Goal: Task Accomplishment & Management: Manage account settings

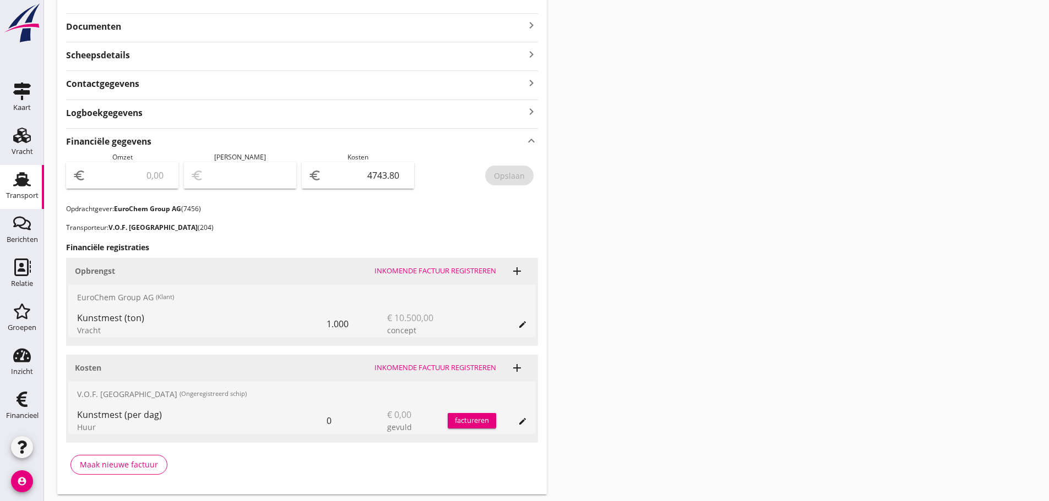
scroll to position [275, 0]
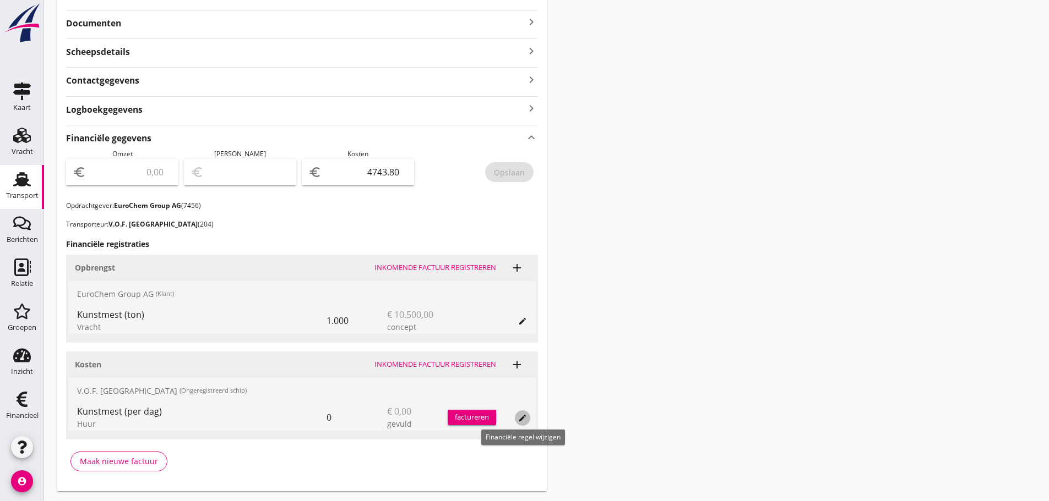
click at [522, 418] on icon "edit" at bounding box center [522, 418] width 9 height 9
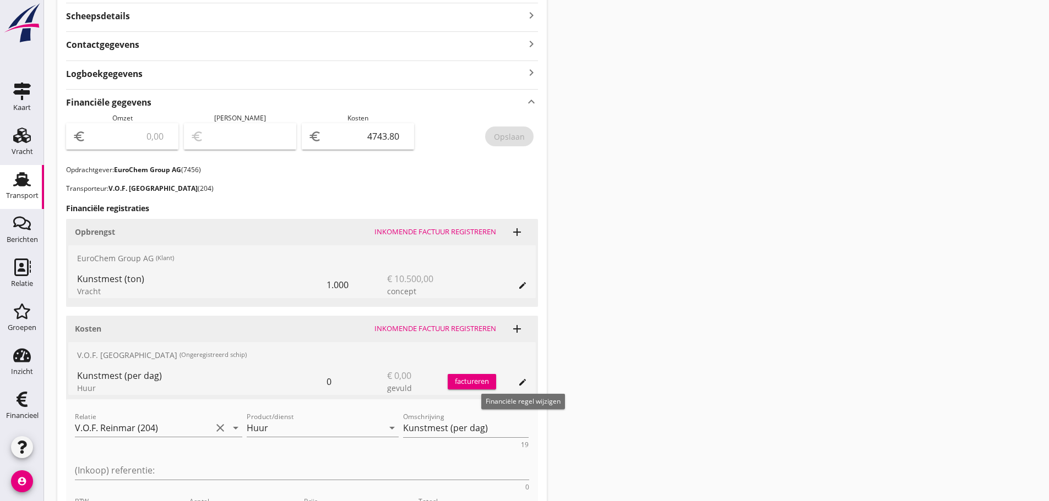
scroll to position [330, 0]
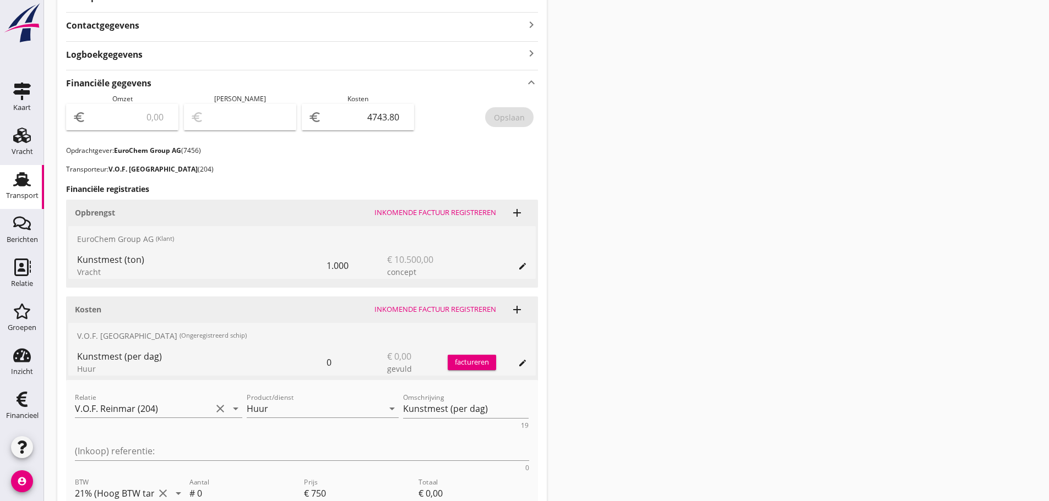
click at [744, 132] on div "Transport overzicht 085315 Reinmar (Kartner) local_gas_station emergency_share …" at bounding box center [546, 146] width 1005 height 953
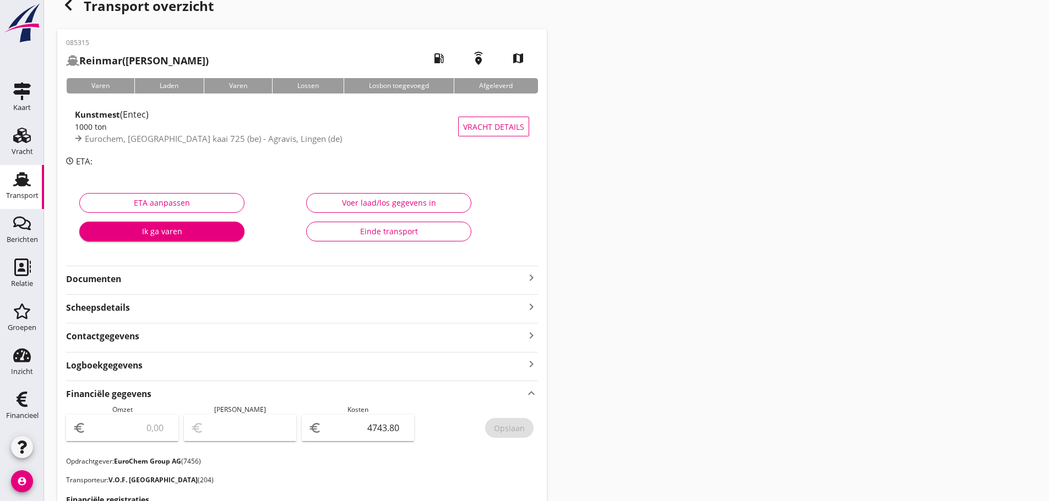
scroll to position [0, 0]
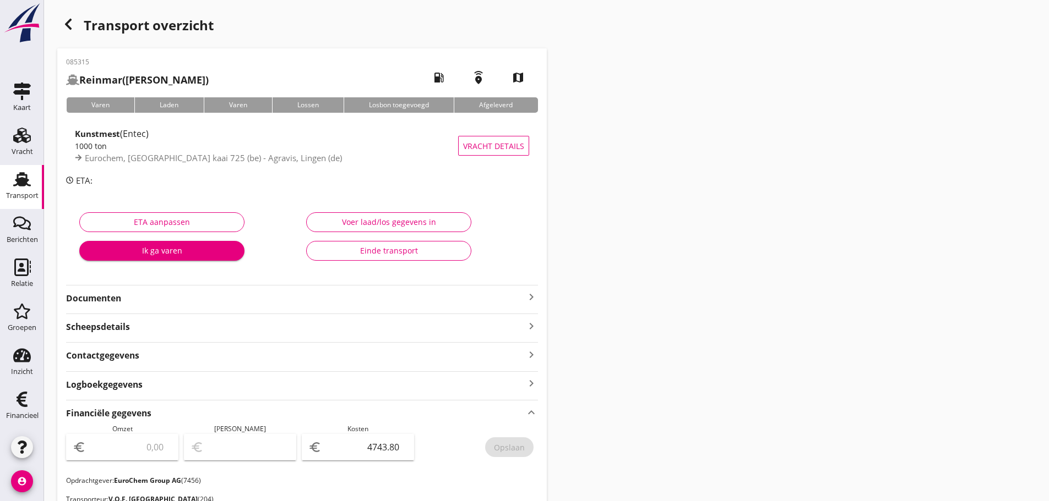
drag, startPoint x: 58, startPoint y: 26, endPoint x: 64, endPoint y: 26, distance: 6.6
click at [58, 26] on div "button" at bounding box center [68, 24] width 22 height 22
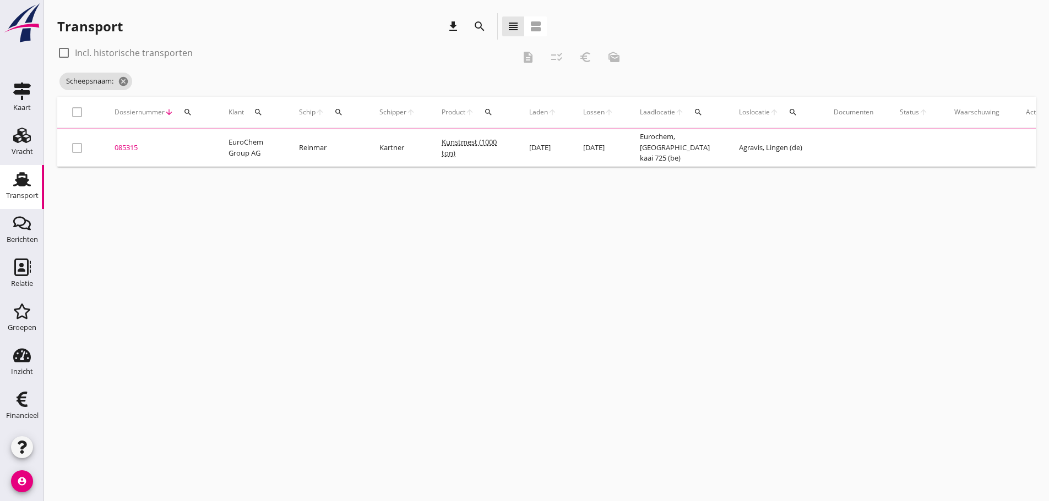
click at [188, 118] on button "search" at bounding box center [188, 112] width 20 height 20
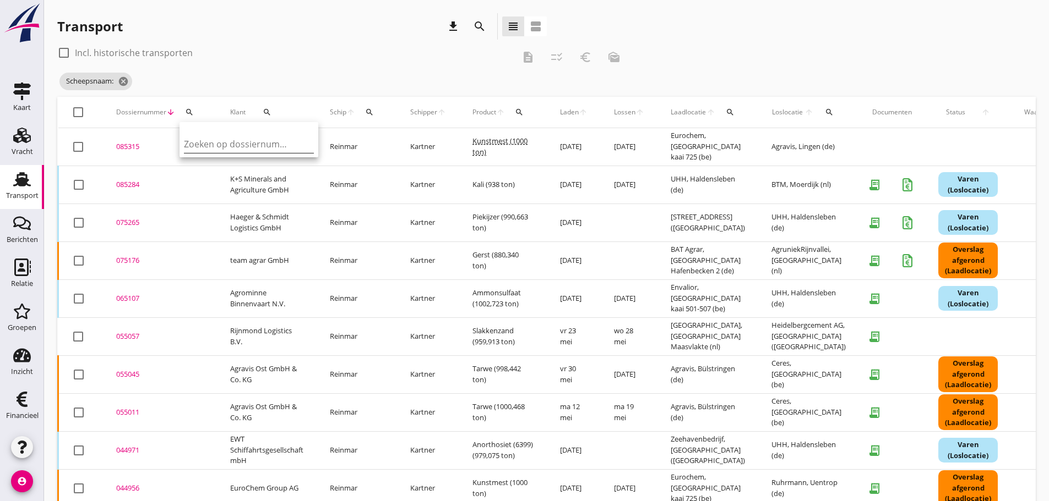
click at [198, 140] on input "Zoeken op dossiernummer..." at bounding box center [241, 144] width 114 height 18
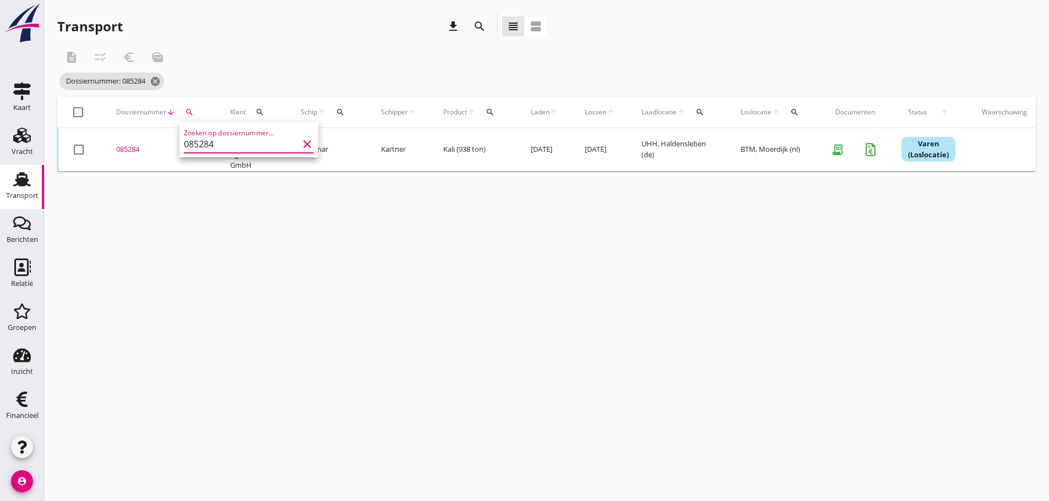
type input "085284"
click at [135, 145] on div "085284" at bounding box center [160, 149] width 88 height 11
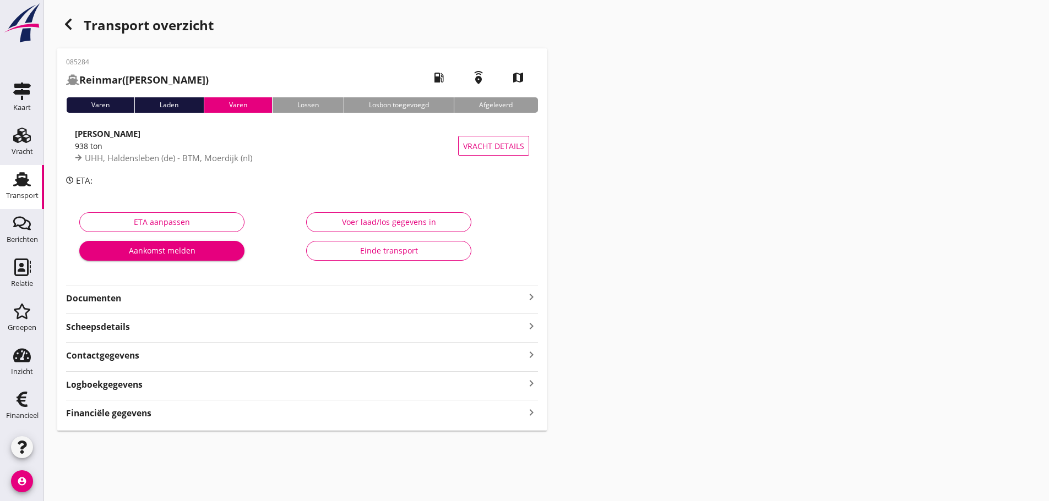
click at [530, 416] on icon "keyboard_arrow_right" at bounding box center [531, 412] width 13 height 15
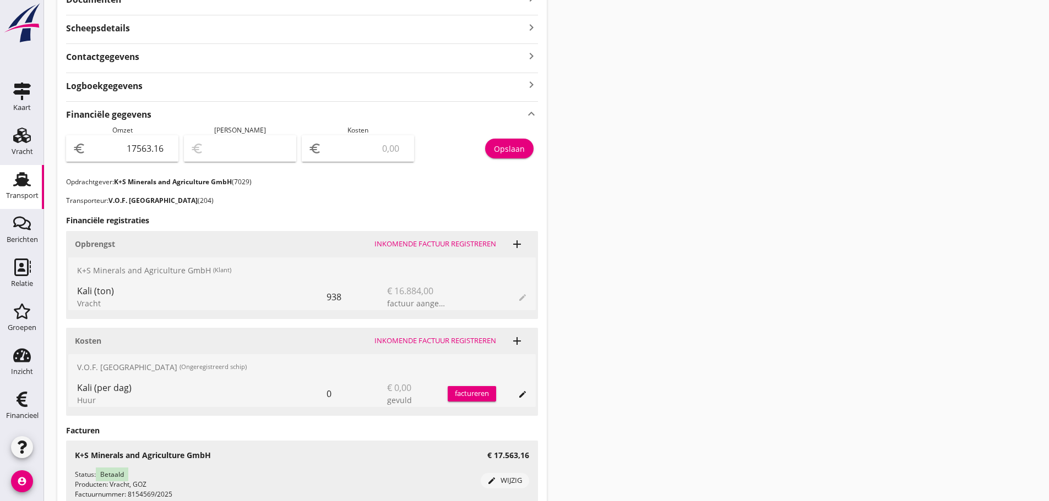
scroll to position [308, 0]
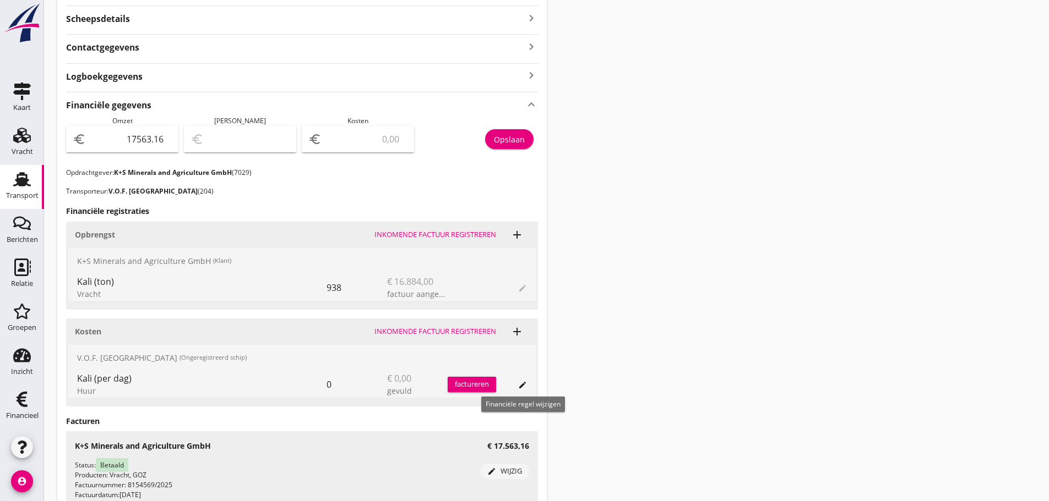
click at [522, 384] on icon "edit" at bounding box center [522, 385] width 9 height 9
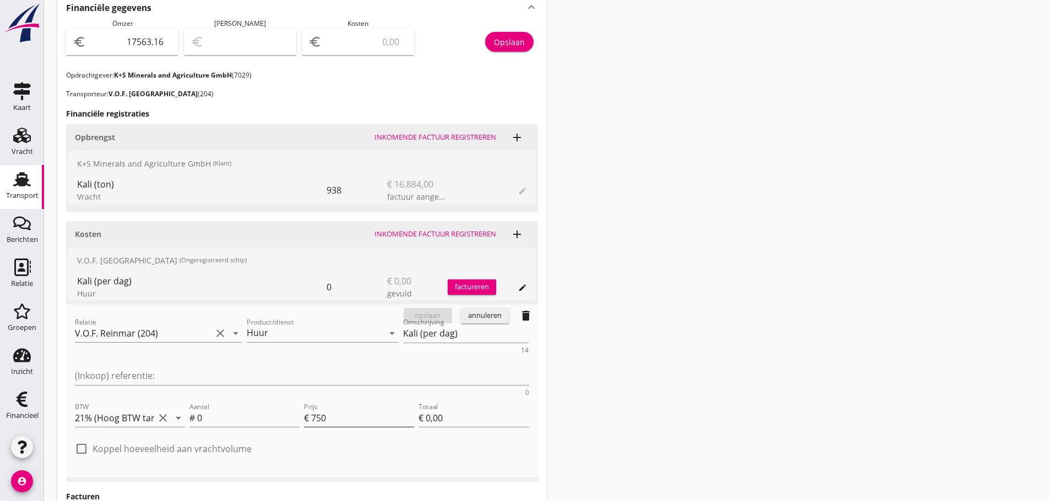
scroll to position [418, 0]
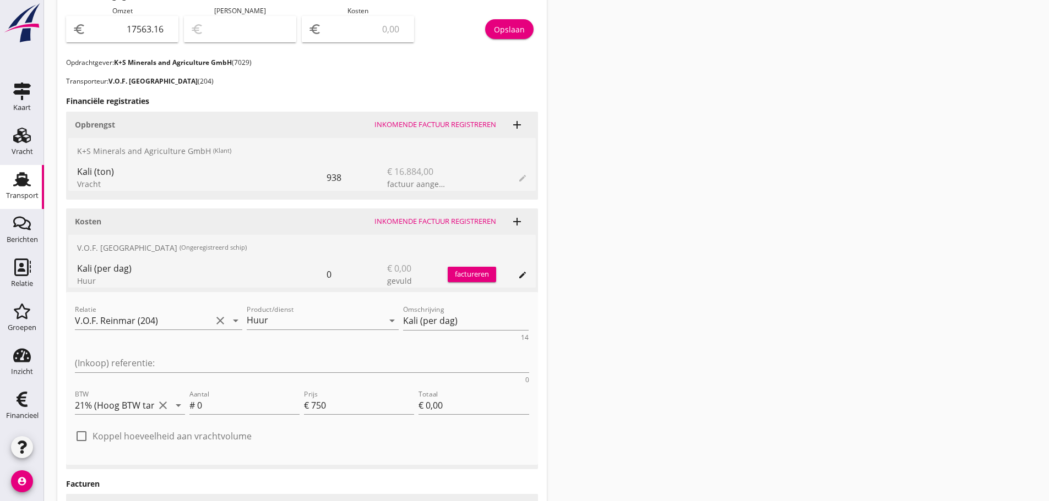
click at [891, 299] on div "Transport overzicht 085284 Reinmar (Kartner) local_gas_station emergency_share …" at bounding box center [546, 114] width 1005 height 1065
click at [850, 380] on div "Transport overzicht 085284 Reinmar (Kartner) local_gas_station emergency_share …" at bounding box center [546, 114] width 1005 height 1065
click at [144, 215] on div "Kosten Inkomende factuur registreren add" at bounding box center [302, 222] width 472 height 26
click at [699, 206] on div "Transport overzicht 085284 Reinmar (Kartner) local_gas_station emergency_share …" at bounding box center [546, 114] width 1005 height 1065
drag, startPoint x: 425, startPoint y: 320, endPoint x: 134, endPoint y: 319, distance: 291.2
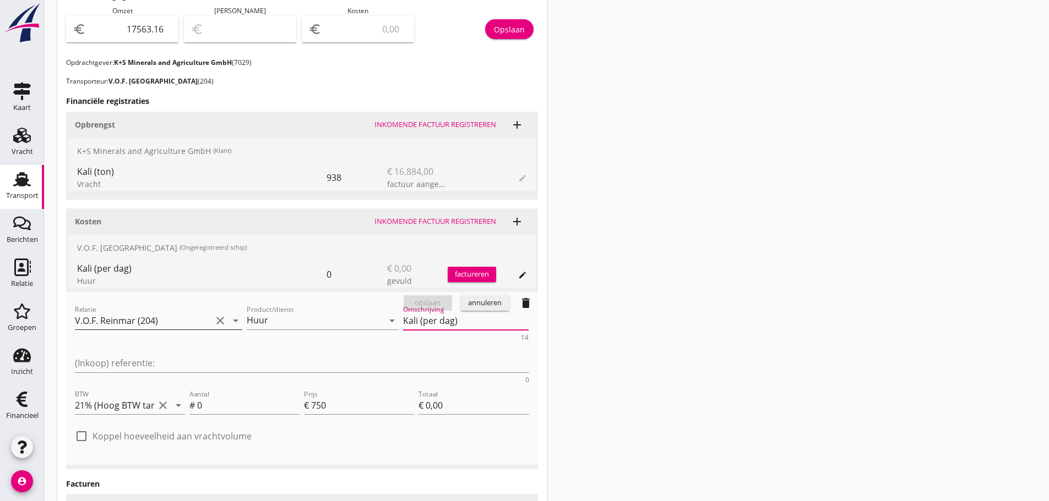
click at [134, 319] on div "Relatie V.O.F. Reinmar (204) clear arrow_drop_down Product/dienst Huur arrow_dr…" at bounding box center [302, 343] width 459 height 85
type textarea "11 Dagen"
click at [257, 397] on input "0" at bounding box center [248, 406] width 102 height 18
type input "1"
type input "€ 750,00"
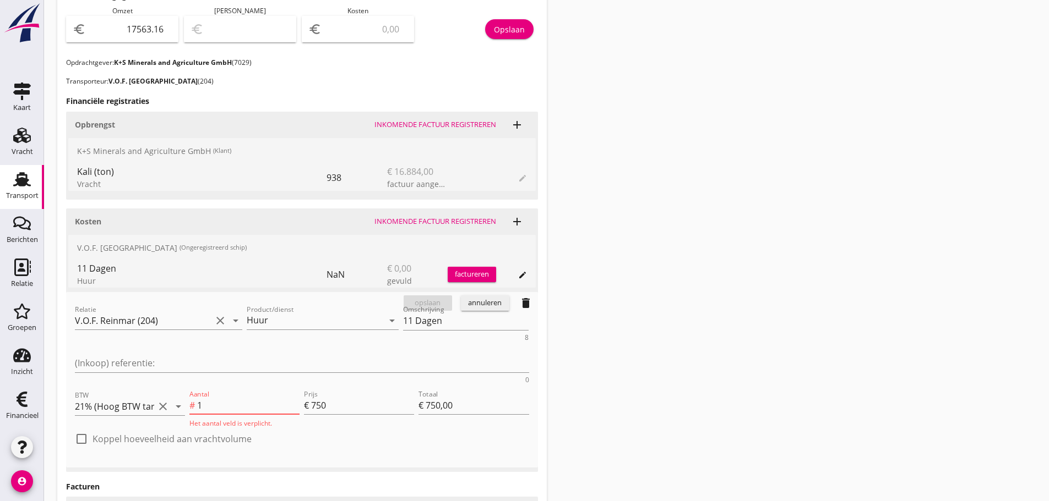
type input "11"
type input "€ 8.250,00"
type input "11"
click at [441, 306] on div "opslaan" at bounding box center [428, 303] width 40 height 11
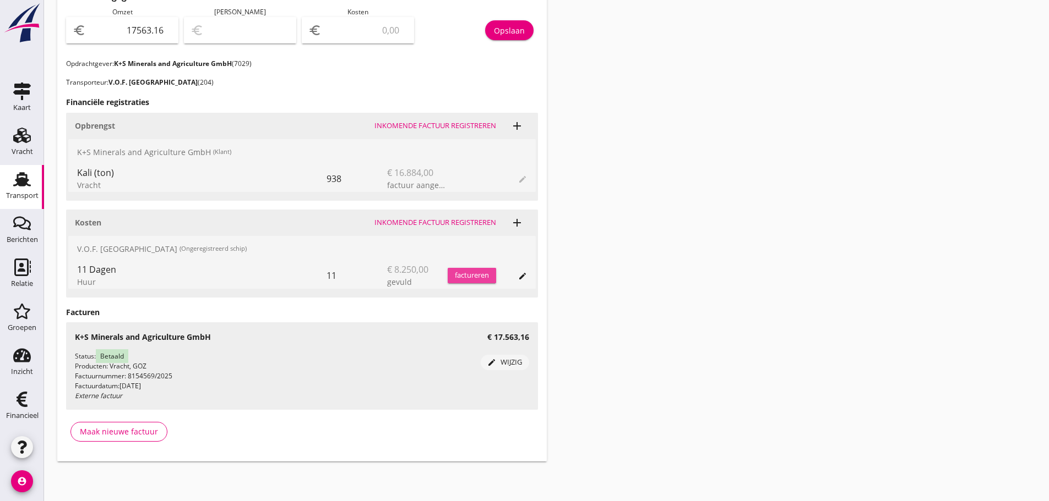
click at [462, 275] on div "factureren" at bounding box center [472, 275] width 48 height 11
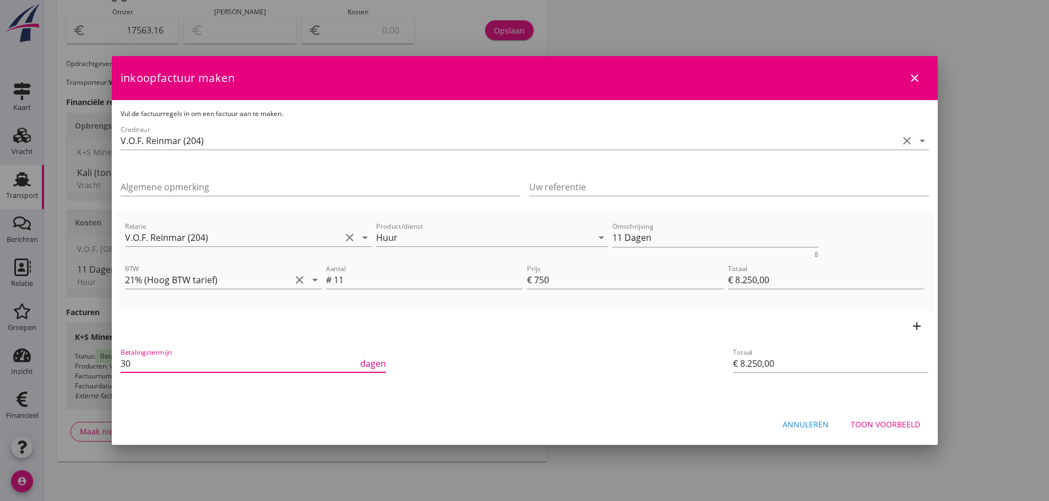
drag, startPoint x: 140, startPoint y: 358, endPoint x: 8, endPoint y: 357, distance: 132.7
click at [8, 357] on div "21% (Hoog BTW tarief) 9% (Laag BTW tarief) 0% (BTW vrij) 0% (BTW verlegd) Huur …" at bounding box center [524, 42] width 1049 height 919
type input "21"
click at [909, 423] on div "Toon voorbeeld" at bounding box center [884, 425] width 69 height 12
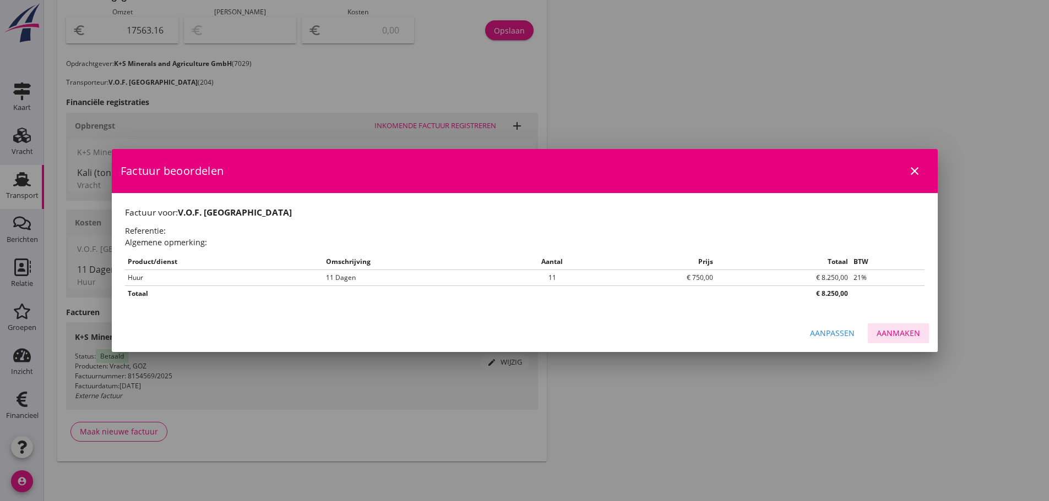
click at [892, 332] on div "Aanmaken" at bounding box center [897, 334] width 43 height 12
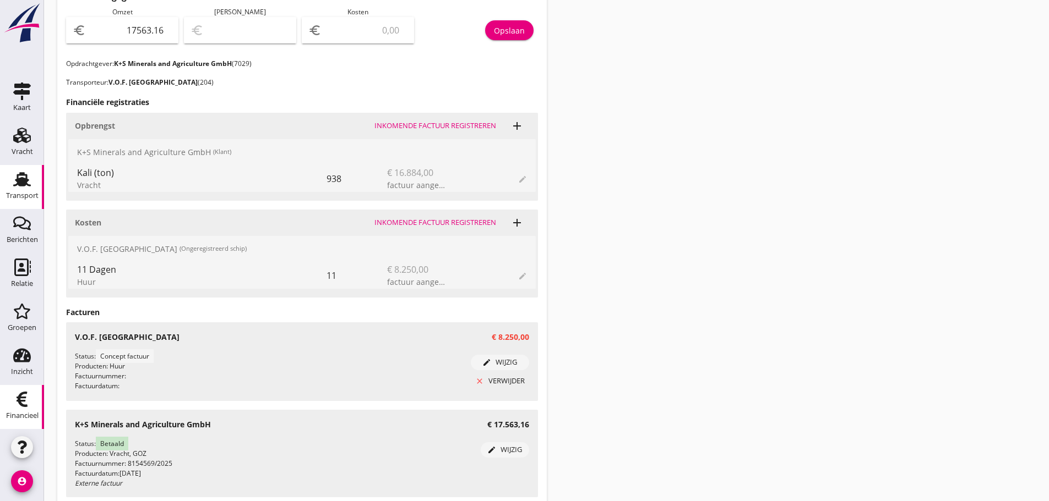
click at [31, 407] on div "Financieel" at bounding box center [22, 400] width 26 height 18
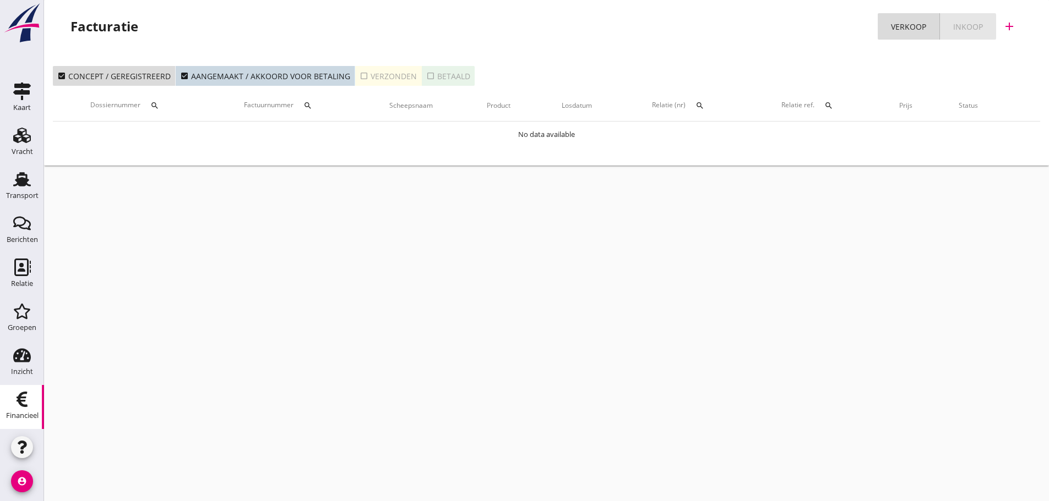
click at [971, 34] on link "Inkoop" at bounding box center [968, 26] width 56 height 26
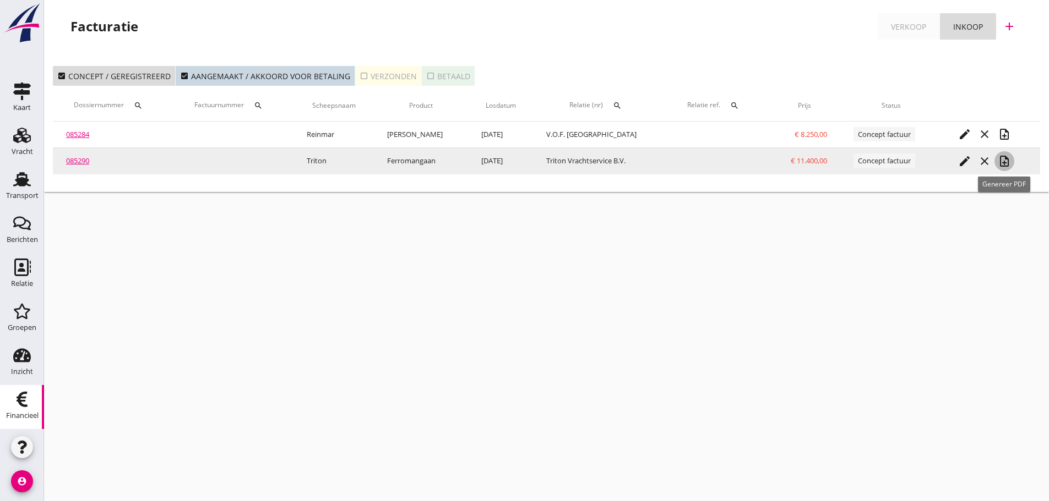
click at [1005, 163] on icon "note_add" at bounding box center [1003, 161] width 13 height 13
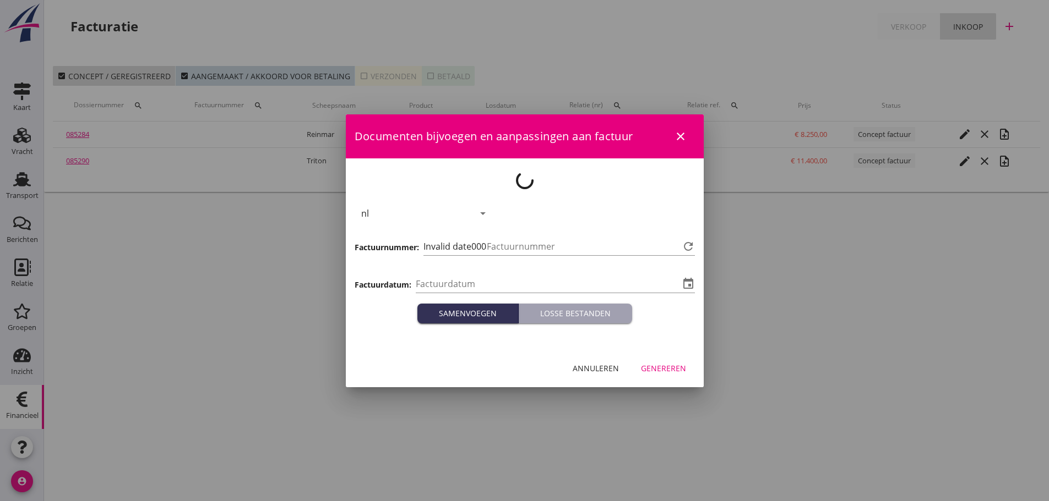
type input "[DATE]"
type input "1153"
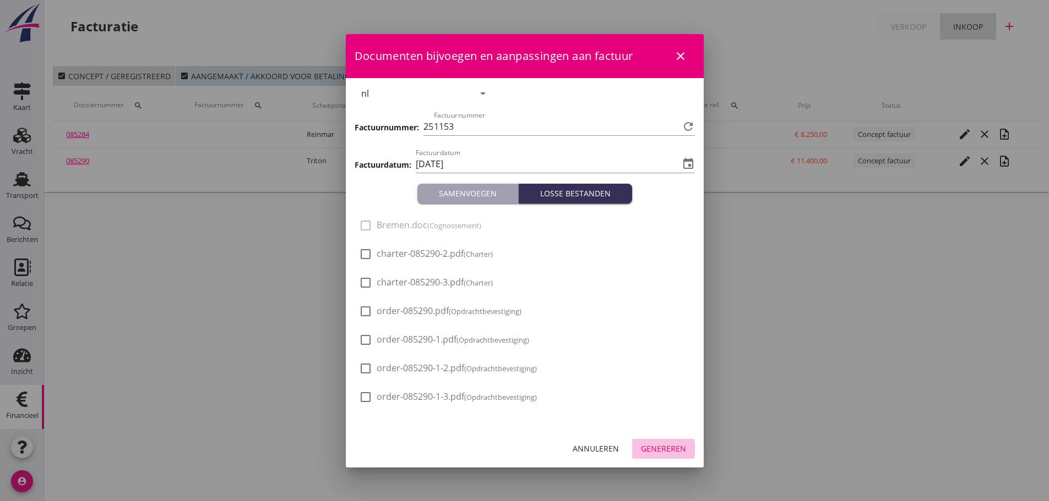
click at [675, 445] on div "Genereren" at bounding box center [663, 449] width 45 height 12
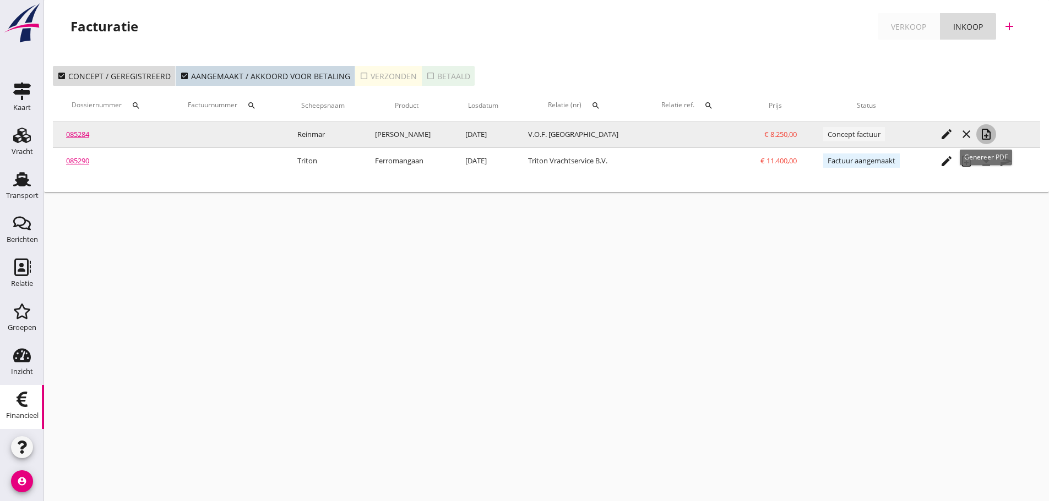
click at [987, 132] on icon "note_add" at bounding box center [985, 134] width 13 height 13
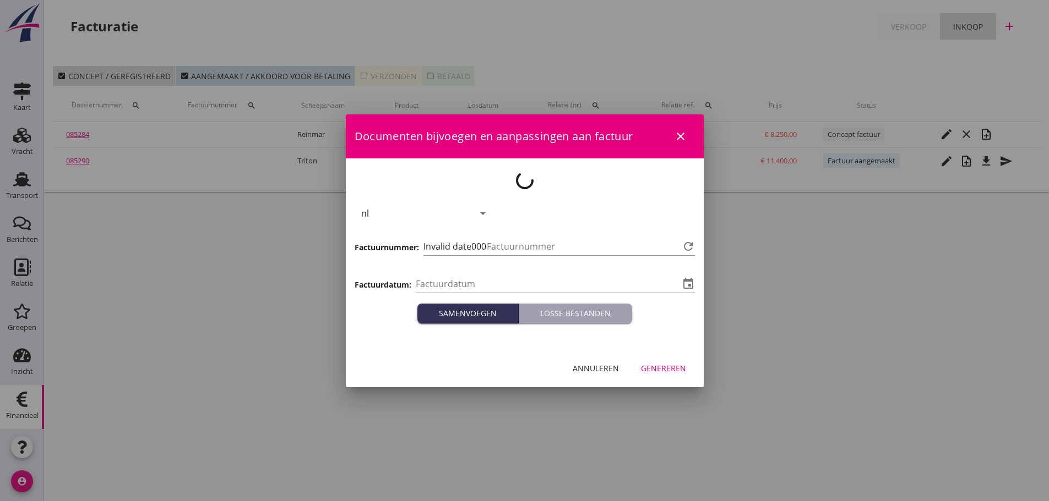
type input "[DATE]"
type input "1154"
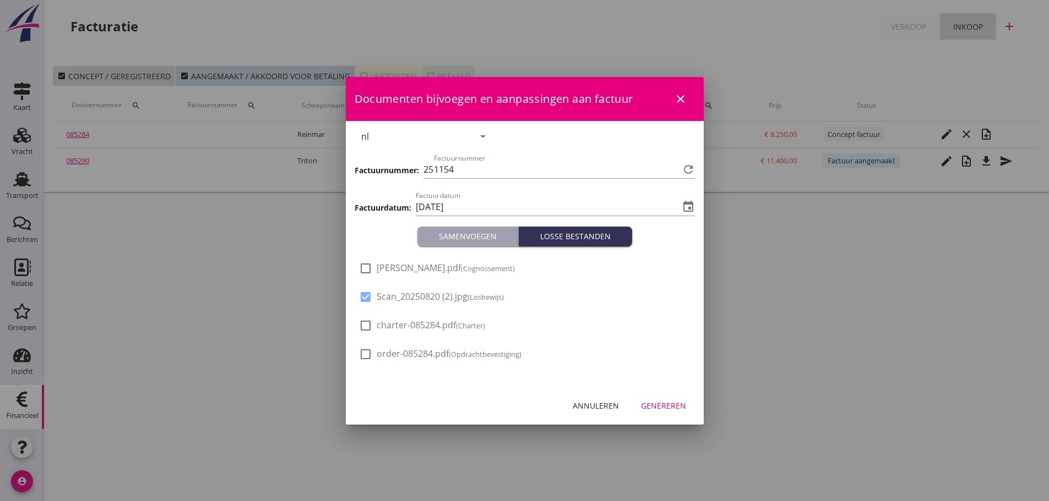
drag, startPoint x: 367, startPoint y: 299, endPoint x: 1056, endPoint y: 308, distance: 689.3
click at [1048, 308] on html "21% (Hoog BTW tarief) 9% (Laag BTW tarief) 0% (BTW vrij) 0% (BTW verlegd) Vrach…" at bounding box center [524, 250] width 1049 height 501
click at [370, 300] on div at bounding box center [365, 297] width 19 height 19
checkbox input "false"
click at [673, 408] on div "Genereren" at bounding box center [663, 406] width 45 height 12
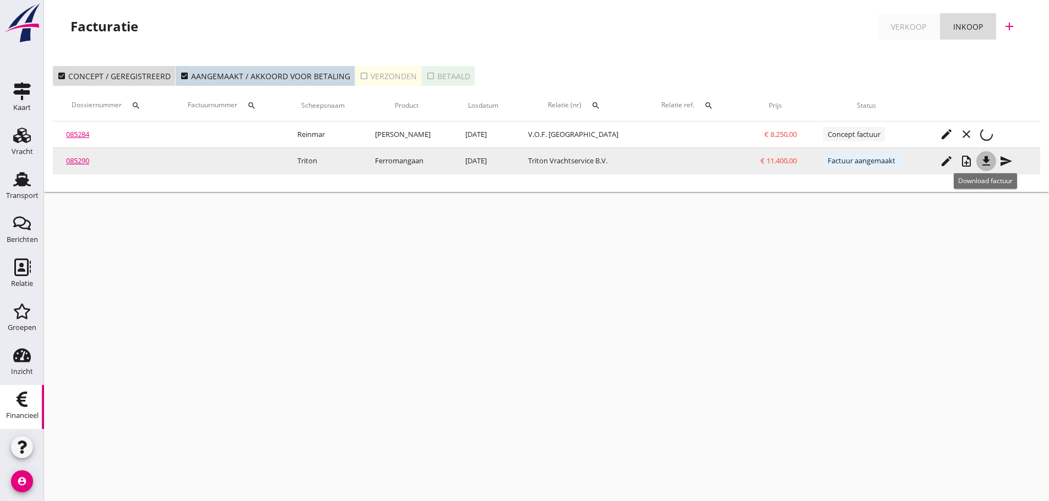
click at [982, 163] on icon "file_download" at bounding box center [985, 161] width 13 height 13
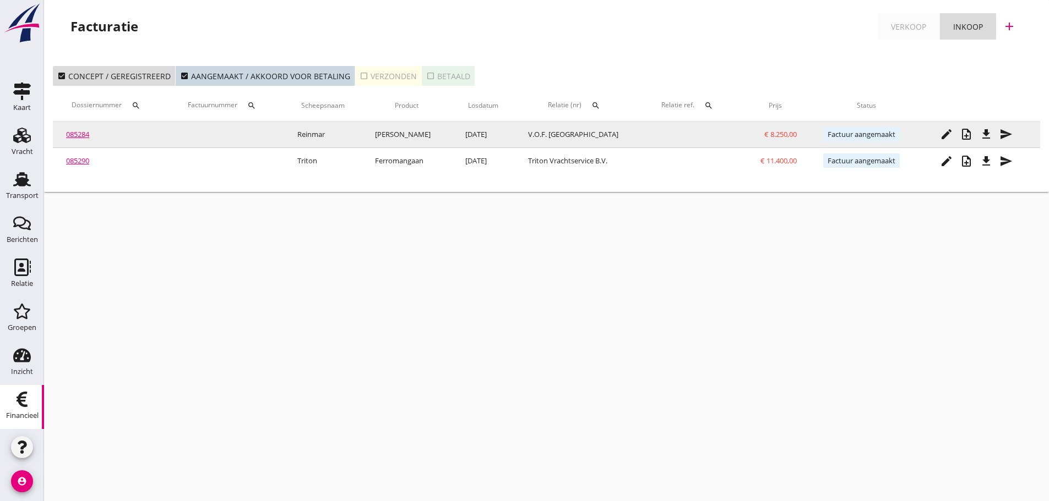
click at [979, 135] on div "file_download" at bounding box center [986, 134] width 20 height 13
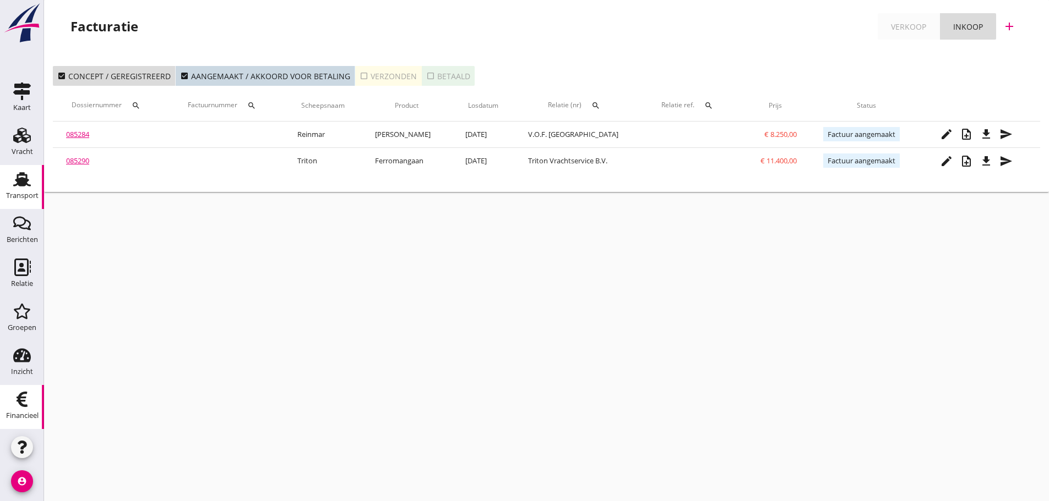
click at [24, 192] on div "Transport" at bounding box center [22, 195] width 32 height 15
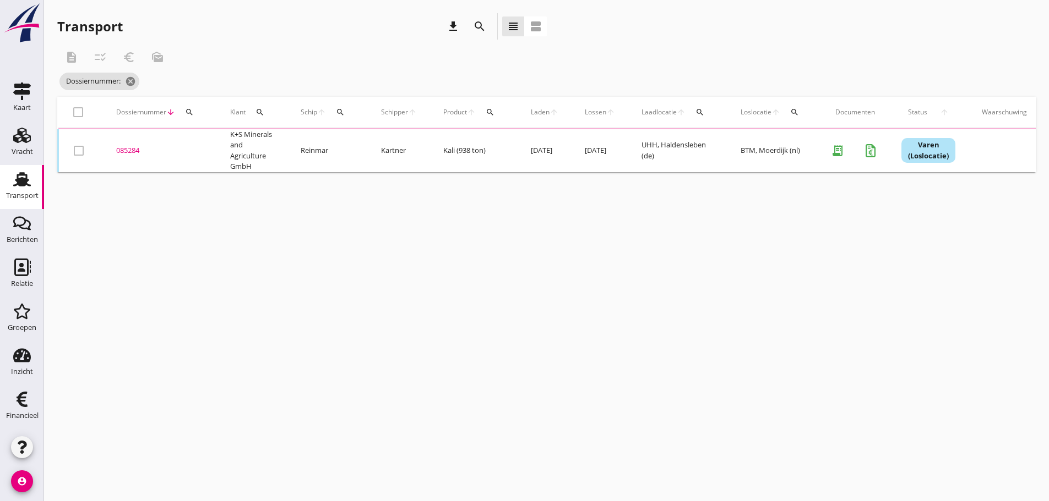
click at [187, 114] on icon "search" at bounding box center [189, 112] width 9 height 9
click at [206, 145] on input "Zoeken op dossiernummer..." at bounding box center [241, 144] width 114 height 18
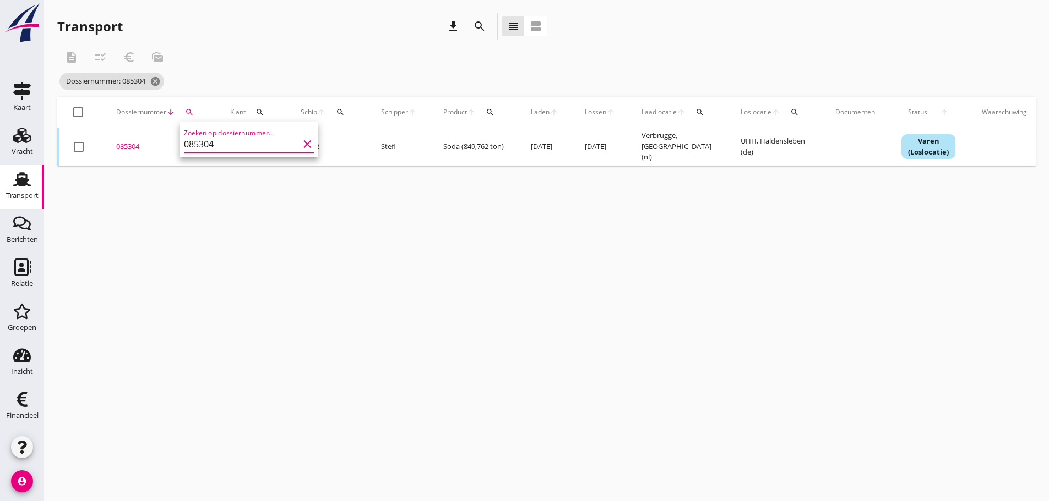
type input "085304"
click at [122, 145] on div "085304" at bounding box center [160, 146] width 88 height 11
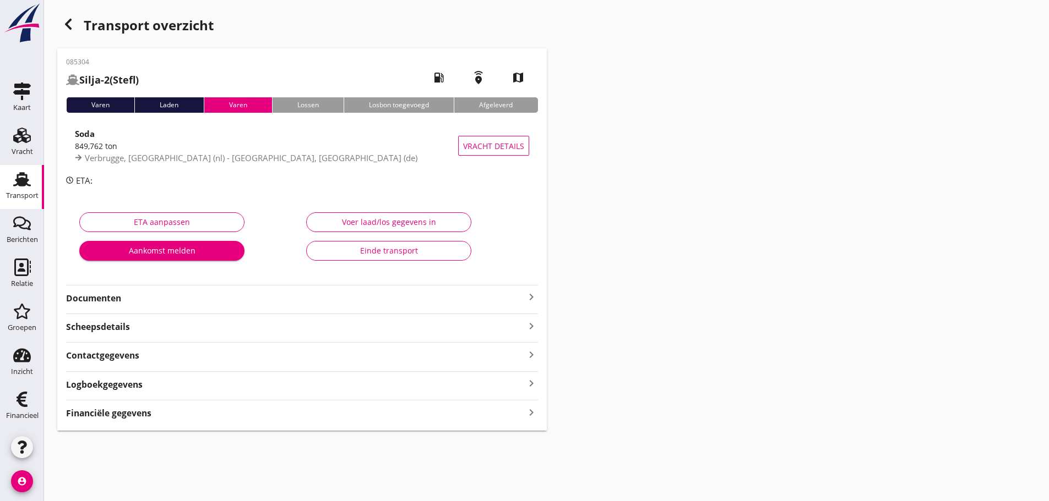
click at [526, 413] on icon "keyboard_arrow_right" at bounding box center [531, 412] width 13 height 15
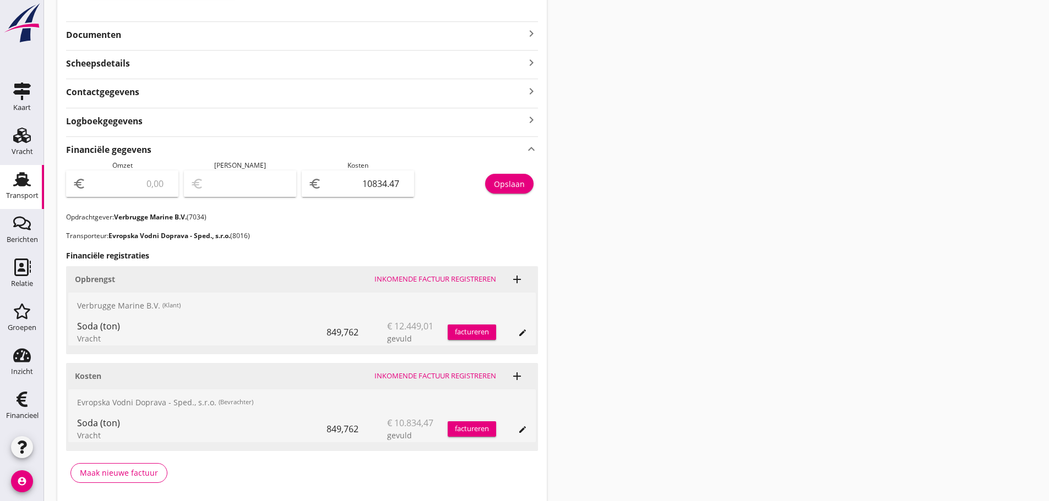
scroll to position [305, 0]
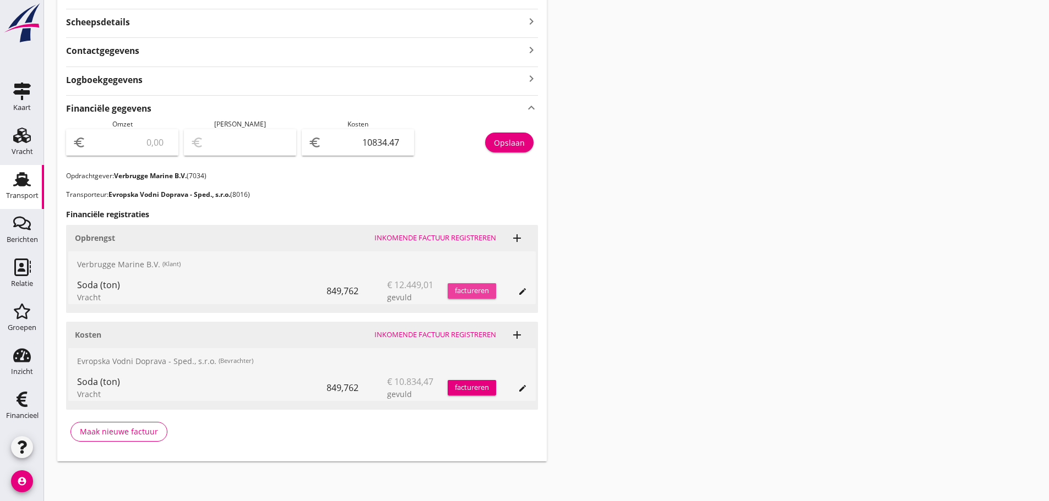
click at [477, 287] on div "factureren" at bounding box center [472, 291] width 48 height 11
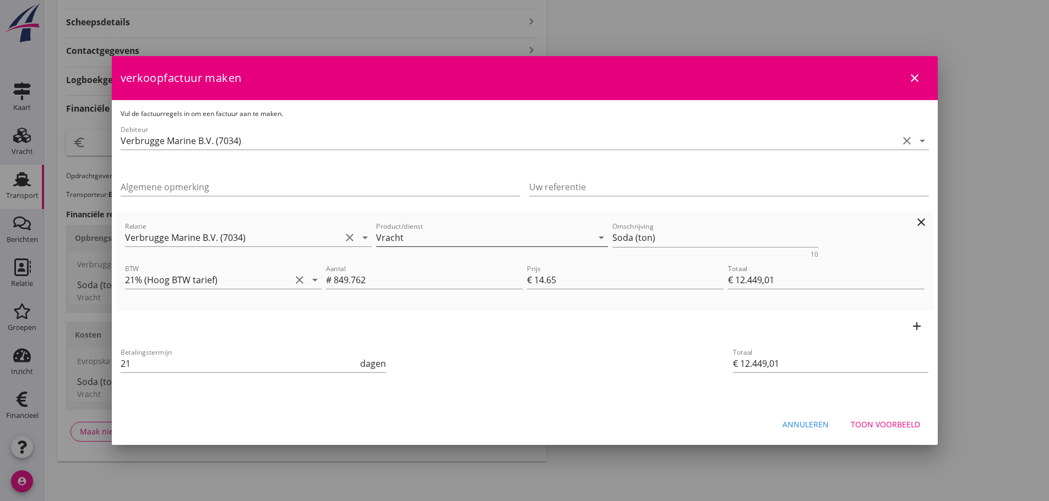
drag, startPoint x: 678, startPoint y: 245, endPoint x: 461, endPoint y: 244, distance: 216.9
click at [461, 244] on div "Relatie Verbrugge Marine B.V. (7034) clear arrow_drop_down Product/dienst Vrach…" at bounding box center [525, 239] width 804 height 42
click at [601, 173] on div "Uw referentie" at bounding box center [729, 189] width 400 height 35
click at [607, 187] on input "Uw referentie" at bounding box center [729, 187] width 400 height 18
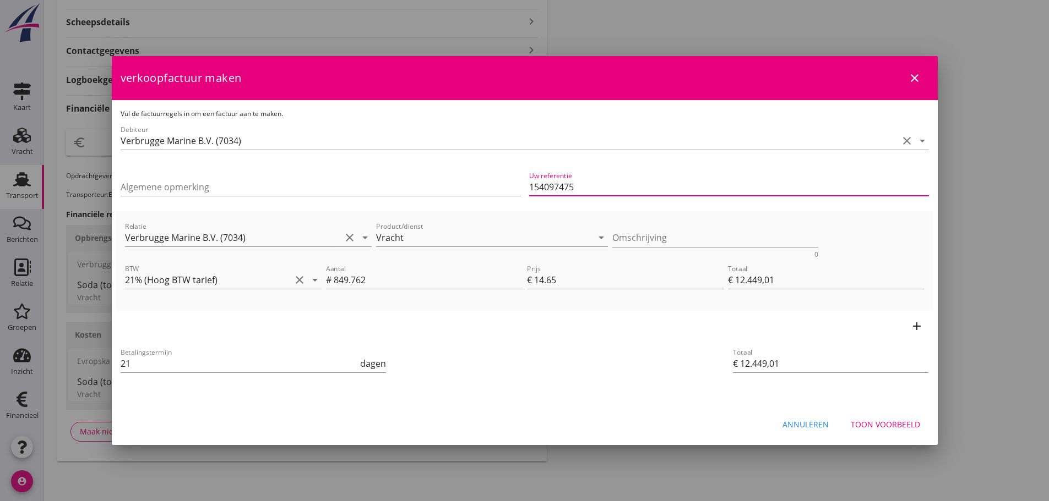
type input "154097475"
click at [874, 428] on div "Toon voorbeeld" at bounding box center [884, 425] width 69 height 12
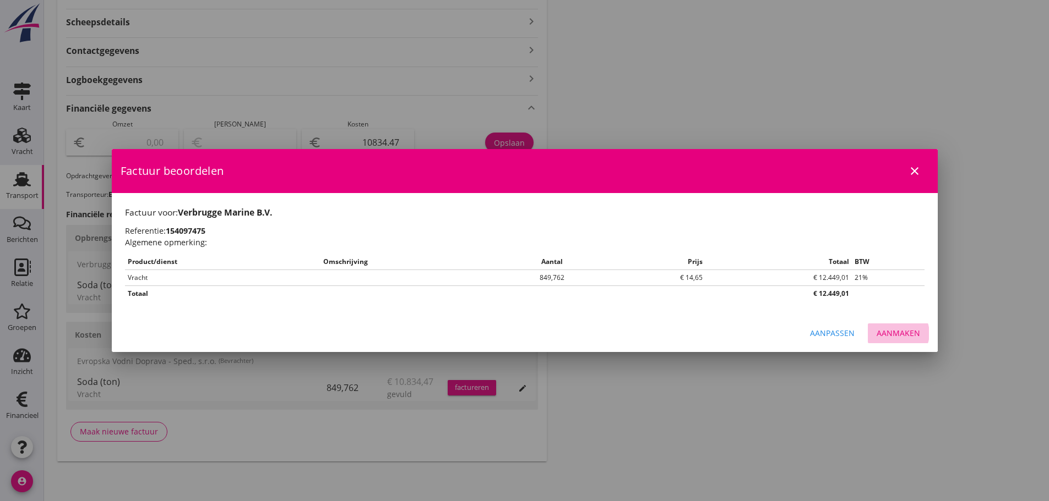
click at [905, 334] on div "Aanmaken" at bounding box center [897, 334] width 43 height 12
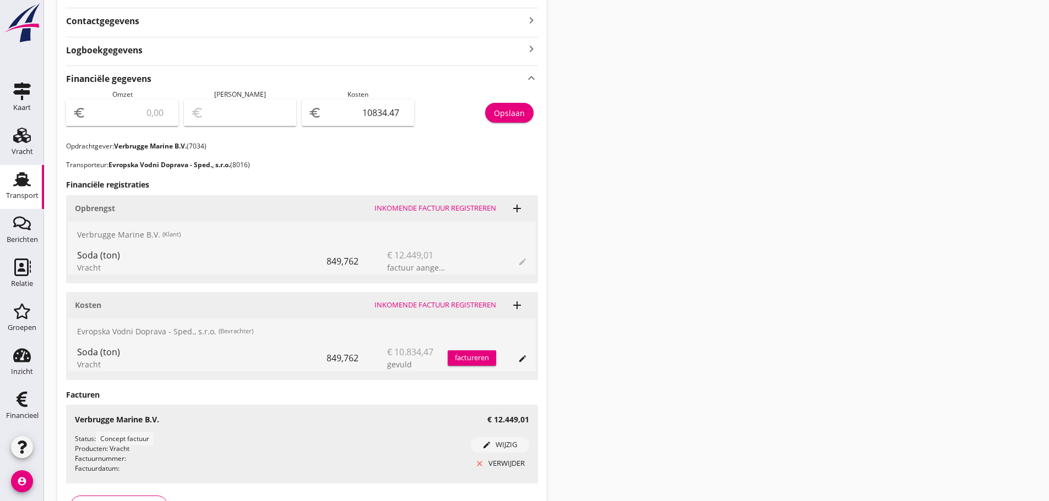
scroll to position [360, 0]
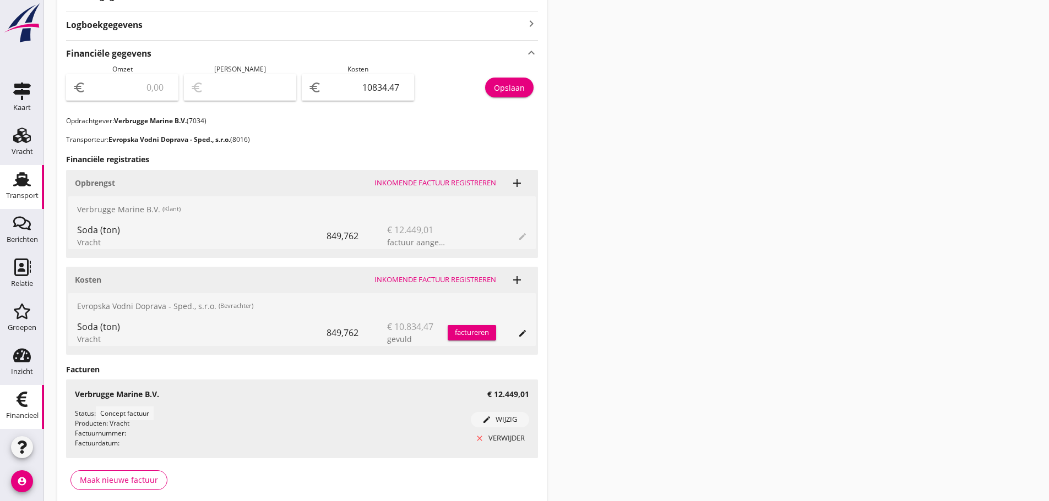
click at [19, 412] on div "Financieel" at bounding box center [22, 415] width 32 height 7
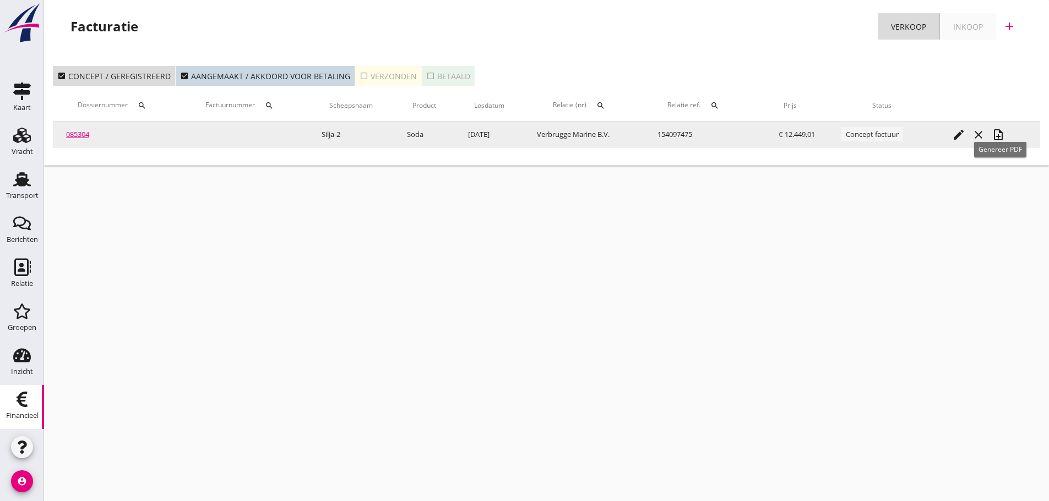
click at [999, 138] on icon "note_add" at bounding box center [997, 134] width 13 height 13
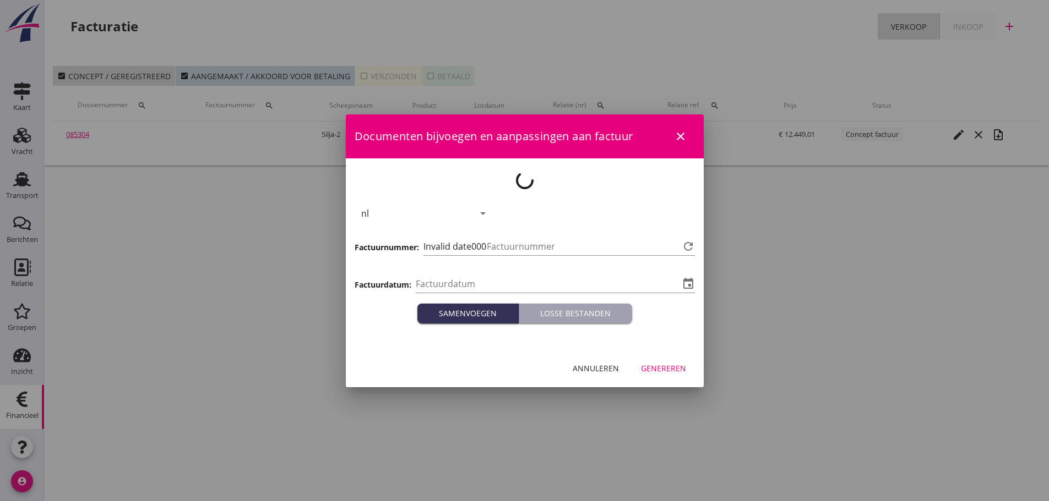
type input "[DATE]"
type input "1155"
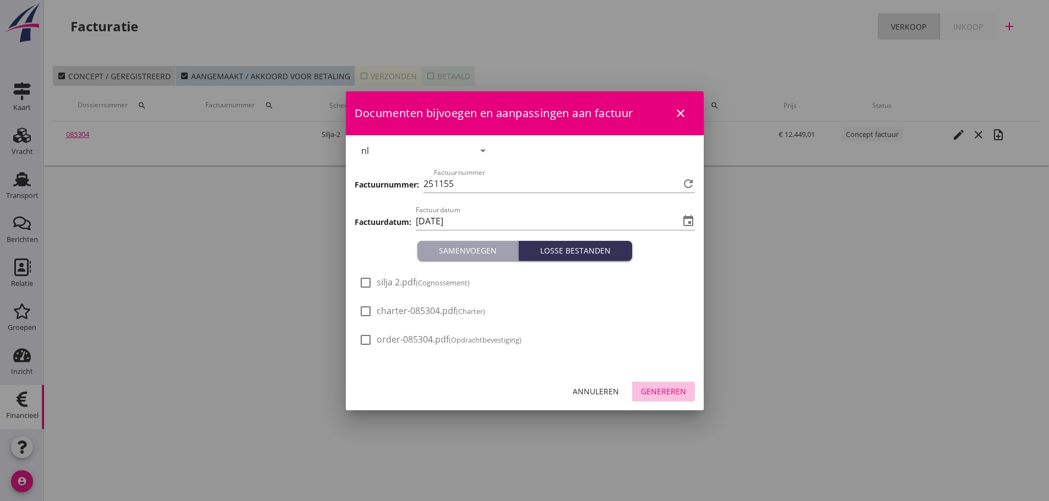
click at [675, 388] on div "Genereren" at bounding box center [663, 392] width 45 height 12
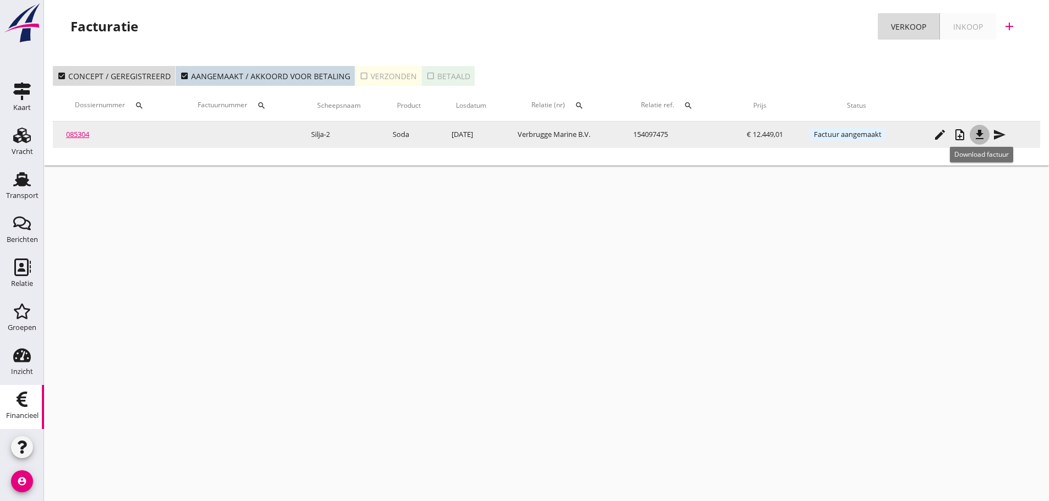
click at [980, 139] on icon "file_download" at bounding box center [979, 134] width 13 height 13
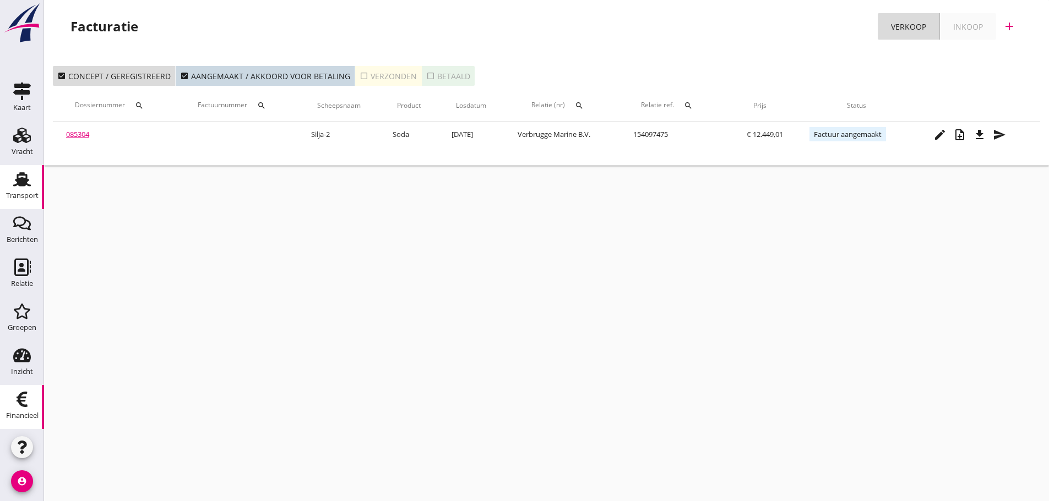
click at [19, 190] on div "Transport" at bounding box center [22, 195] width 32 height 15
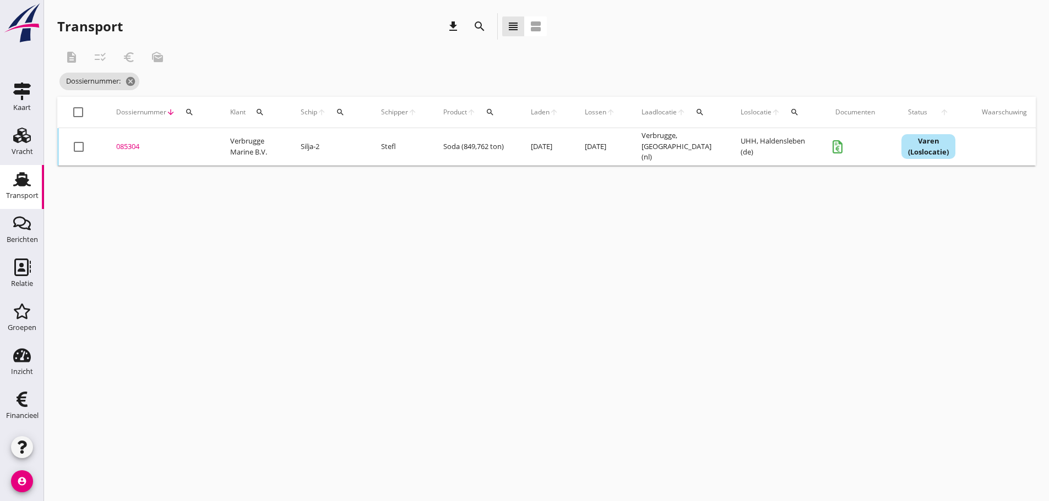
click at [23, 187] on icon "Transport" at bounding box center [22, 180] width 18 height 18
drag, startPoint x: 188, startPoint y: 108, endPoint x: 202, endPoint y: 160, distance: 53.0
click at [189, 110] on icon "search" at bounding box center [189, 112] width 9 height 9
click at [160, 80] on icon "cancel" at bounding box center [155, 81] width 11 height 11
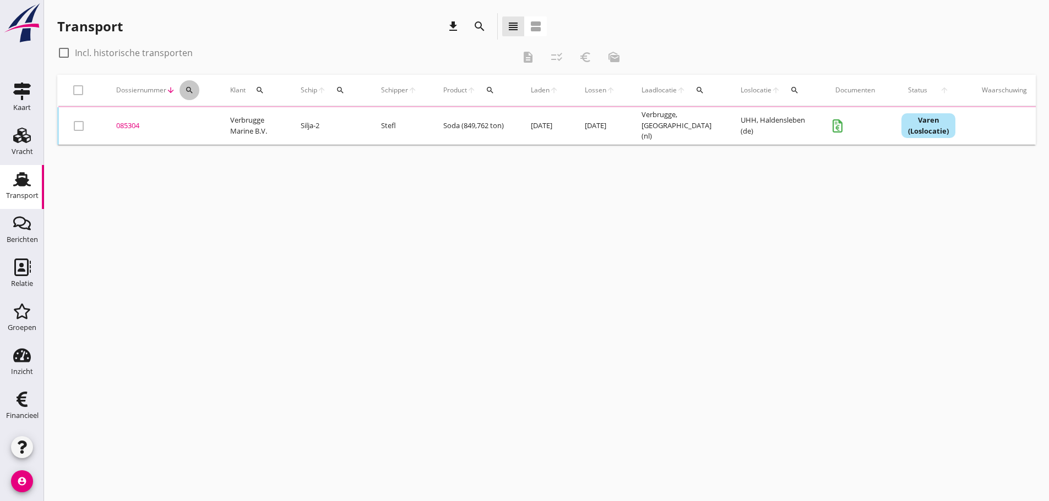
click at [186, 87] on icon "search" at bounding box center [189, 90] width 9 height 9
click at [220, 117] on input "Zoeken op dossiernummer..." at bounding box center [241, 122] width 114 height 18
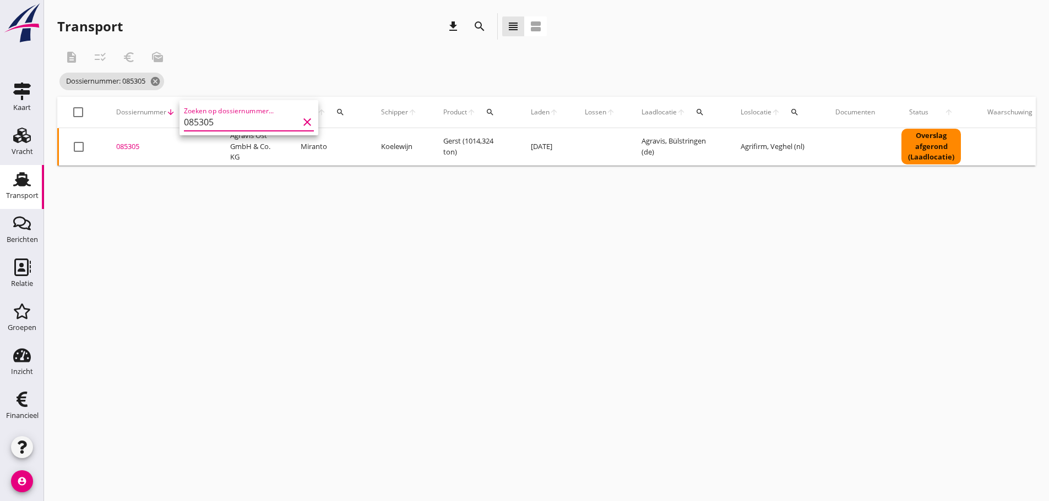
type input "085305"
click at [123, 150] on div "085305" at bounding box center [160, 146] width 88 height 11
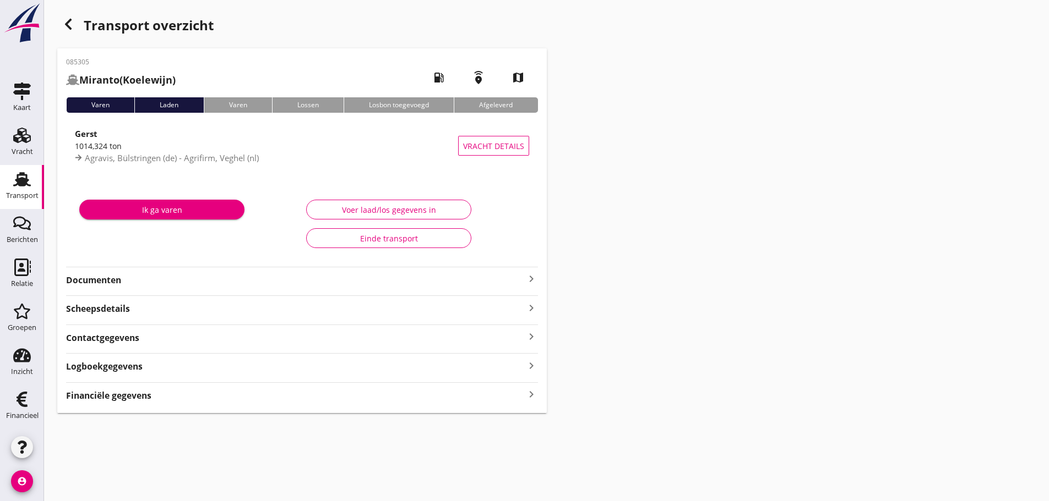
drag, startPoint x: 530, startPoint y: 392, endPoint x: 631, endPoint y: 358, distance: 107.2
click at [530, 391] on icon "keyboard_arrow_right" at bounding box center [531, 395] width 13 height 15
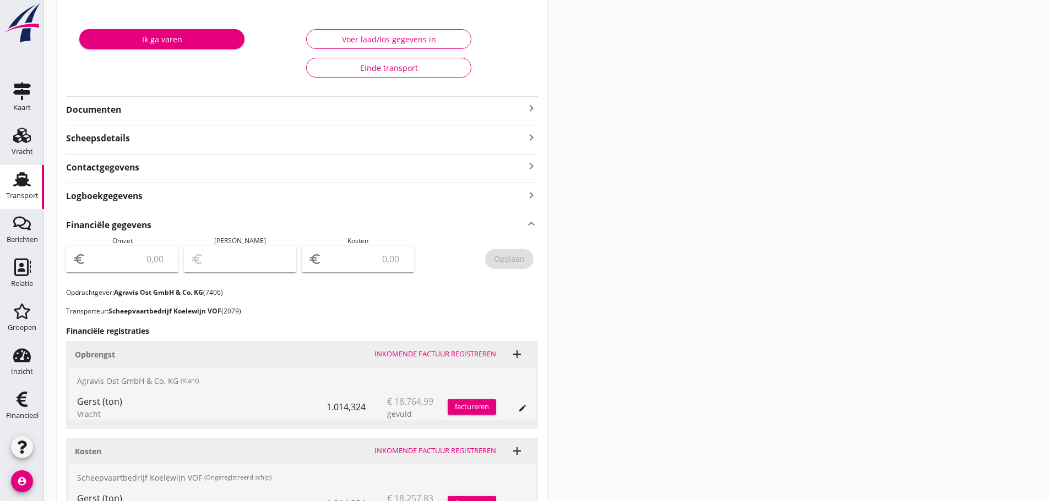
scroll to position [314, 0]
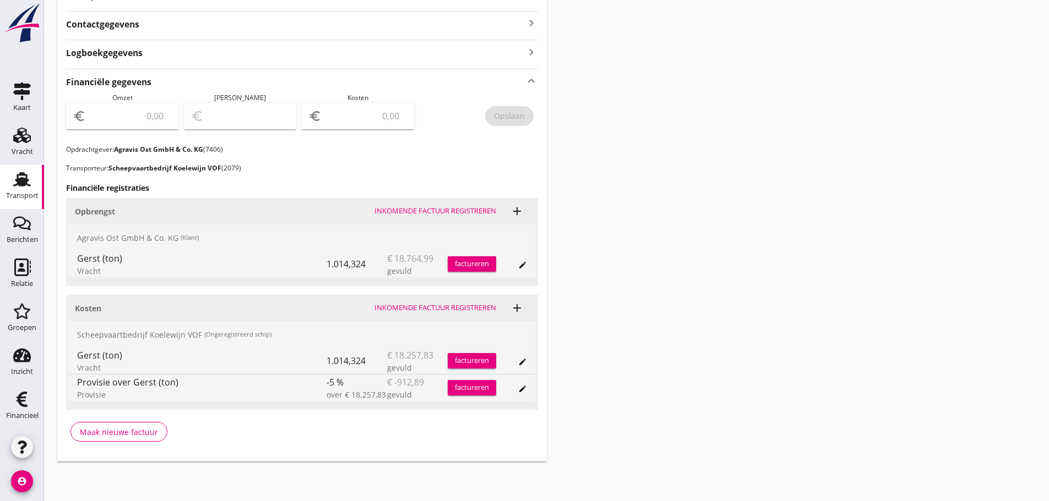
click at [464, 269] on div "factureren" at bounding box center [472, 264] width 48 height 11
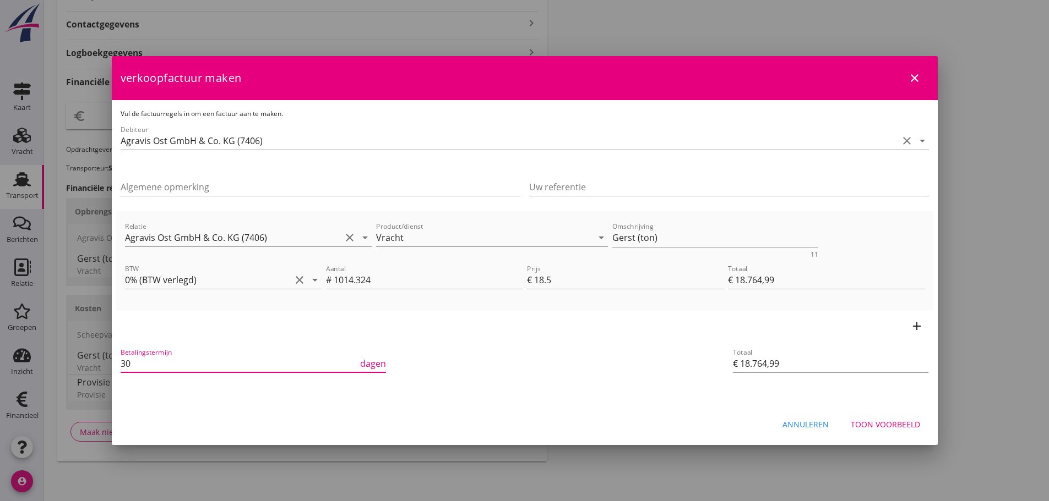
drag, startPoint x: 144, startPoint y: 365, endPoint x: 14, endPoint y: 353, distance: 131.0
click at [14, 353] on div "21% (Hoog BTW tarief) 9% (Laag BTW tarief) 0% (BTW vrij) 0% (BTW verlegd) Vrach…" at bounding box center [524, 93] width 1049 height 815
type input "21"
drag, startPoint x: 621, startPoint y: 239, endPoint x: 387, endPoint y: 220, distance: 235.3
click at [388, 219] on div "Relatie Agravis Ost GmbH & Co. KG (7406) clear arrow_drop_down Product/dienst V…" at bounding box center [525, 239] width 804 height 42
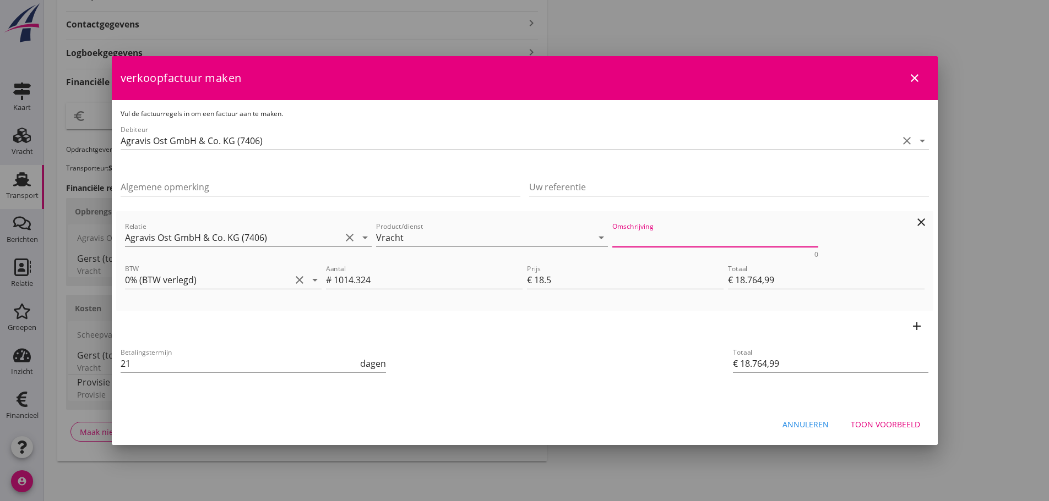
drag, startPoint x: 387, startPoint y: 220, endPoint x: 738, endPoint y: 488, distance: 441.4
click at [393, 225] on div "Product/dienst Vracht arrow_drop_down" at bounding box center [492, 239] width 236 height 42
drag, startPoint x: 820, startPoint y: 425, endPoint x: 1023, endPoint y: 436, distance: 204.0
click at [1023, 436] on div "21% (Hoog BTW tarief) 9% (Laag BTW tarief) 0% (BTW vrij) 0% (BTW verlegd) Vrach…" at bounding box center [524, 93] width 1049 height 815
drag, startPoint x: 901, startPoint y: 434, endPoint x: 915, endPoint y: 419, distance: 21.0
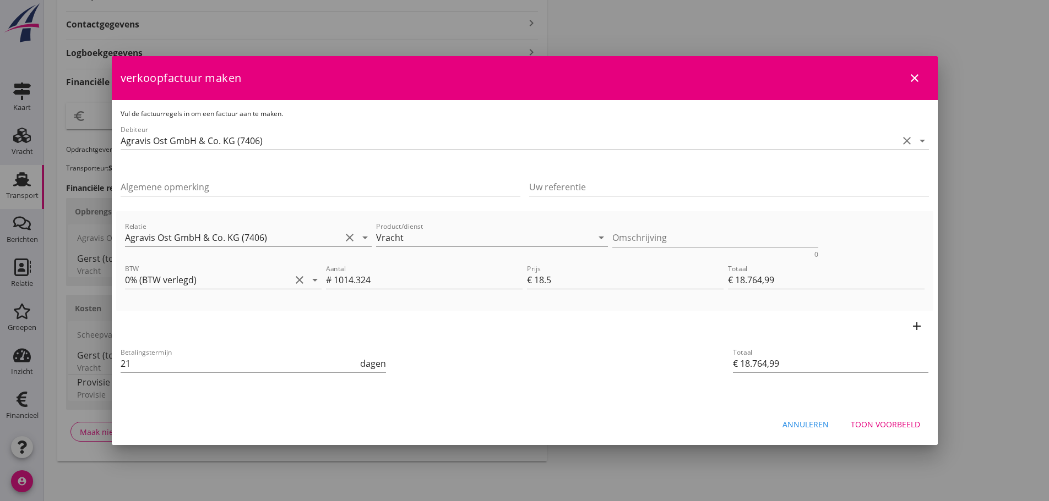
click at [906, 427] on div "Annuleren Toon voorbeeld" at bounding box center [525, 424] width 826 height 37
click at [915, 419] on div "Toon voorbeeld" at bounding box center [884, 425] width 69 height 12
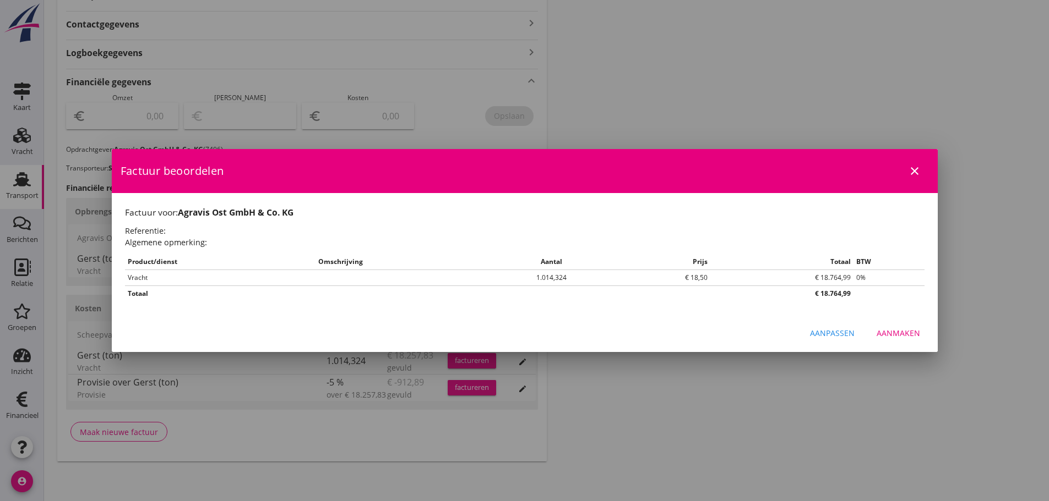
click at [892, 334] on div "Aanmaken" at bounding box center [897, 334] width 43 height 12
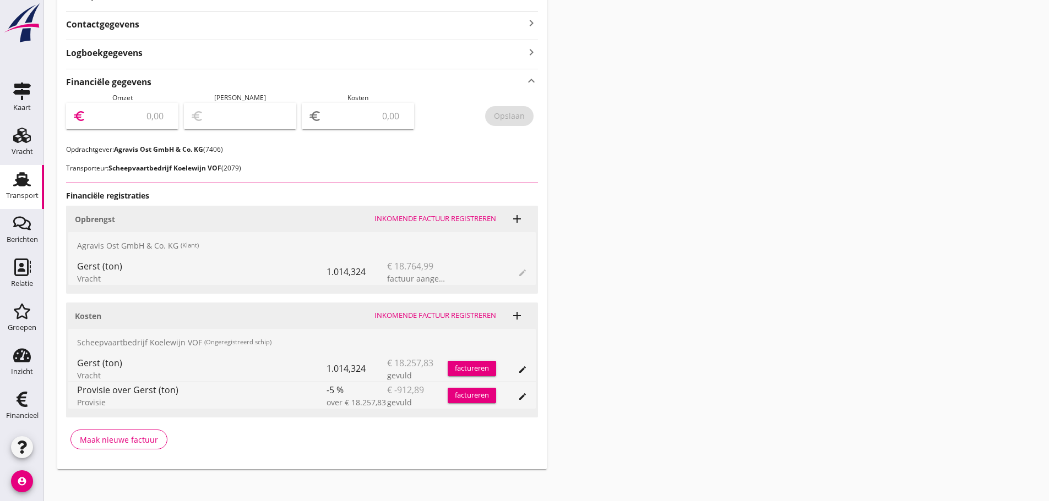
click at [123, 108] on input "number" at bounding box center [130, 116] width 84 height 18
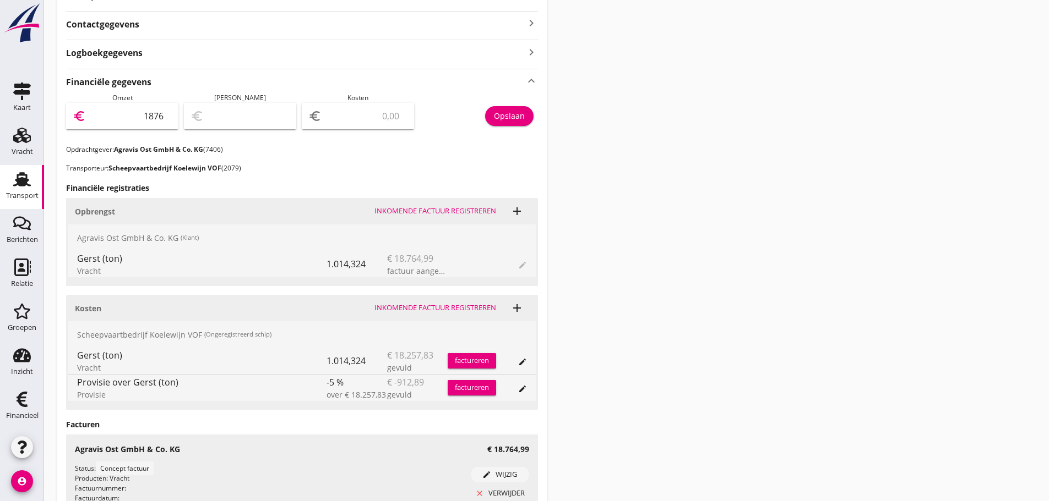
type input "18764"
type input "18764.99"
click at [535, 110] on div "Opslaan" at bounding box center [478, 119] width 118 height 52
click at [520, 113] on div "Opslaan" at bounding box center [509, 116] width 31 height 12
drag, startPoint x: 16, startPoint y: 399, endPoint x: 235, endPoint y: 320, distance: 233.0
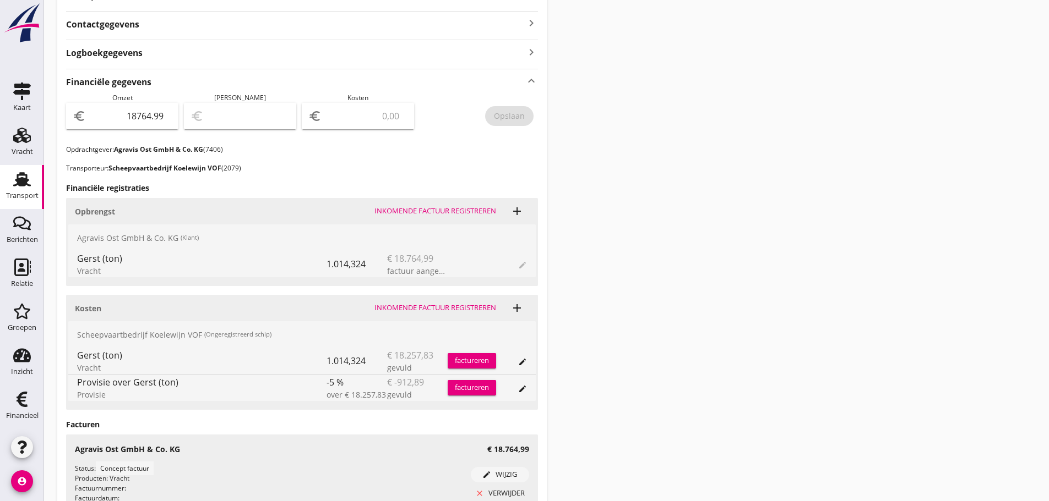
click at [16, 399] on icon "Financieel" at bounding box center [22, 400] width 18 height 18
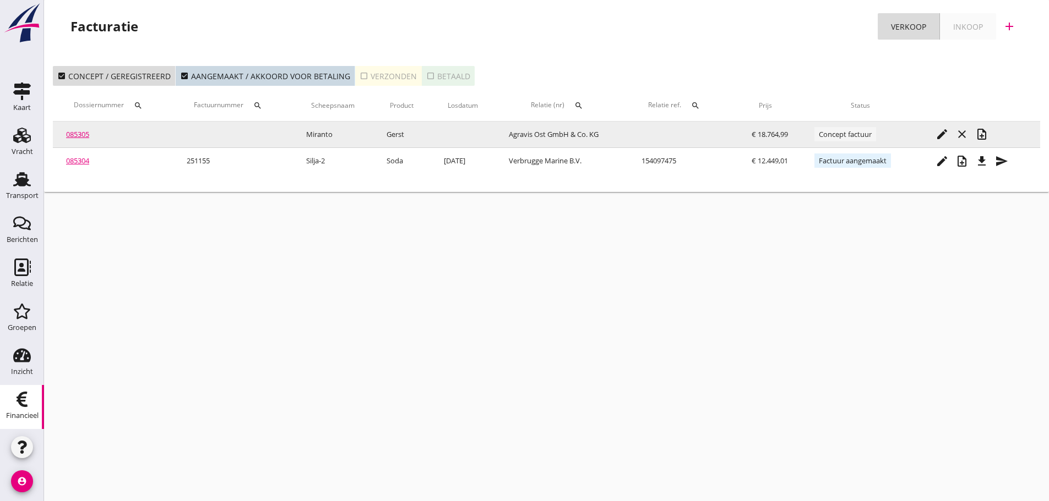
click at [980, 133] on icon "note_add" at bounding box center [981, 134] width 13 height 13
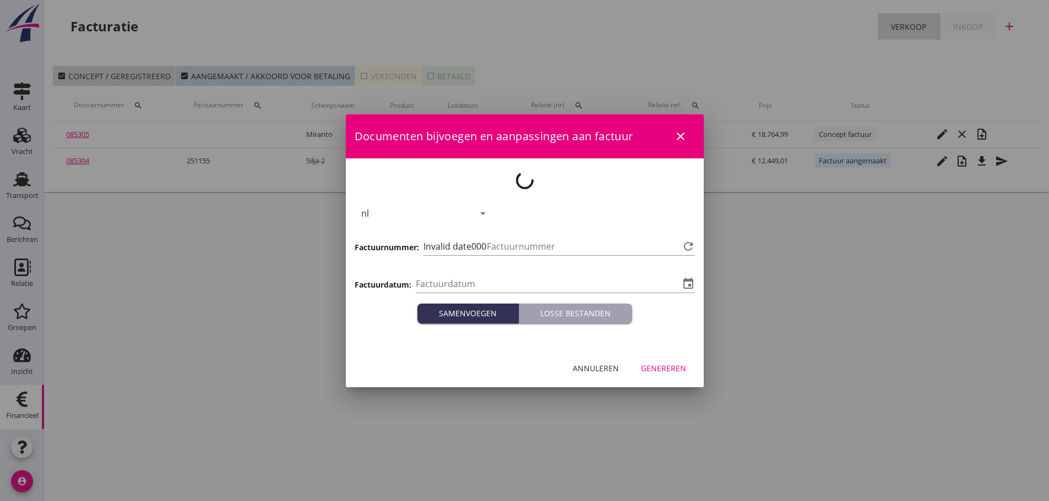
type input "[DATE]"
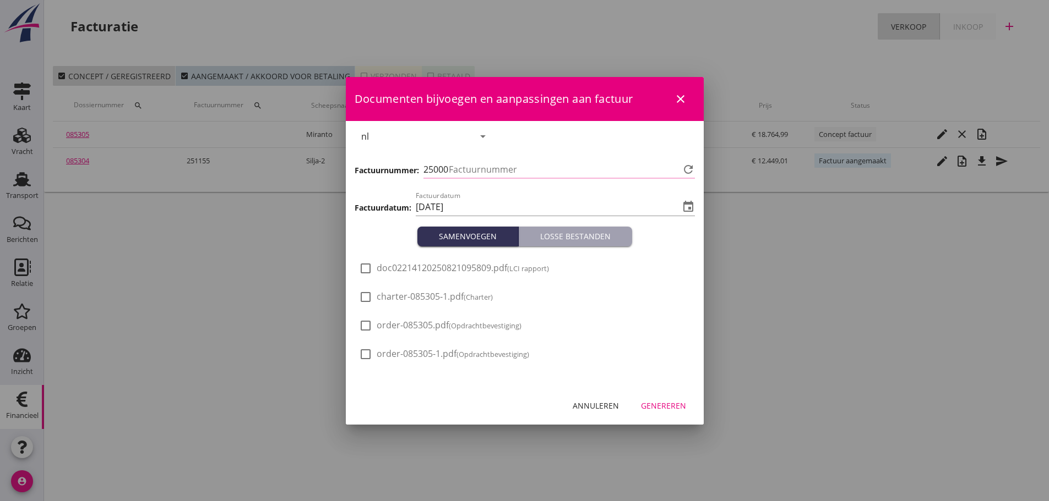
type input "1156"
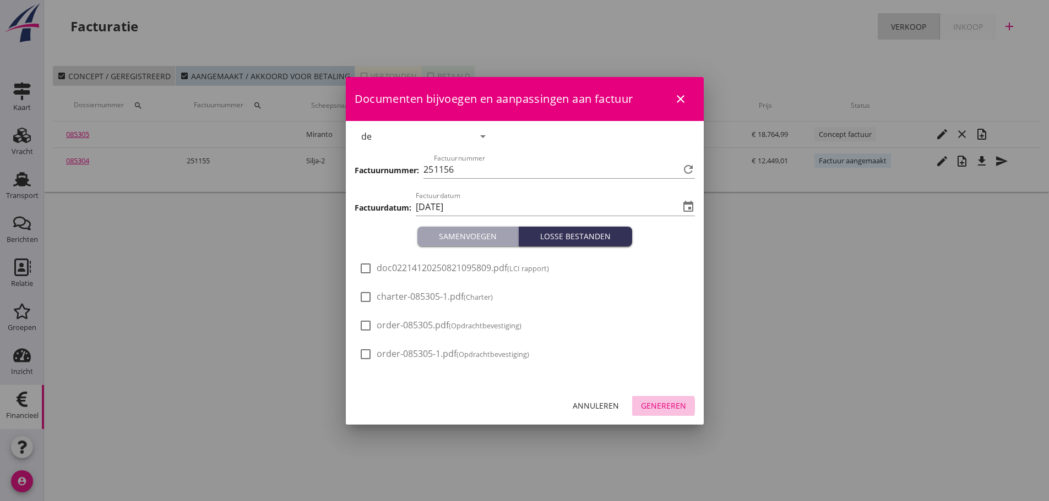
click at [677, 403] on div "Genereren" at bounding box center [663, 406] width 45 height 12
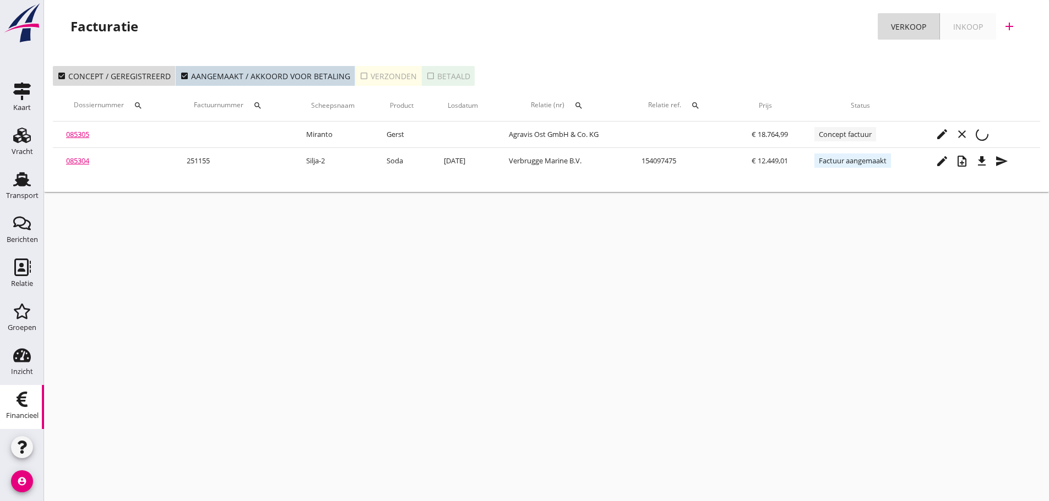
click at [997, 78] on div "check_box Concept / geregistreerd check_box Aangemaakt / akkoord voor betaling …" at bounding box center [546, 76] width 987 height 20
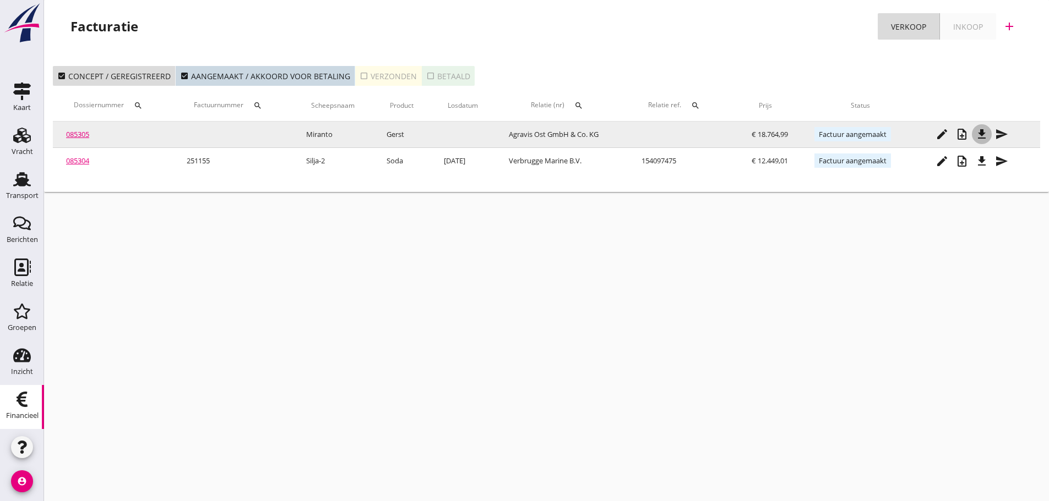
click at [986, 143] on button "file_download" at bounding box center [982, 134] width 20 height 20
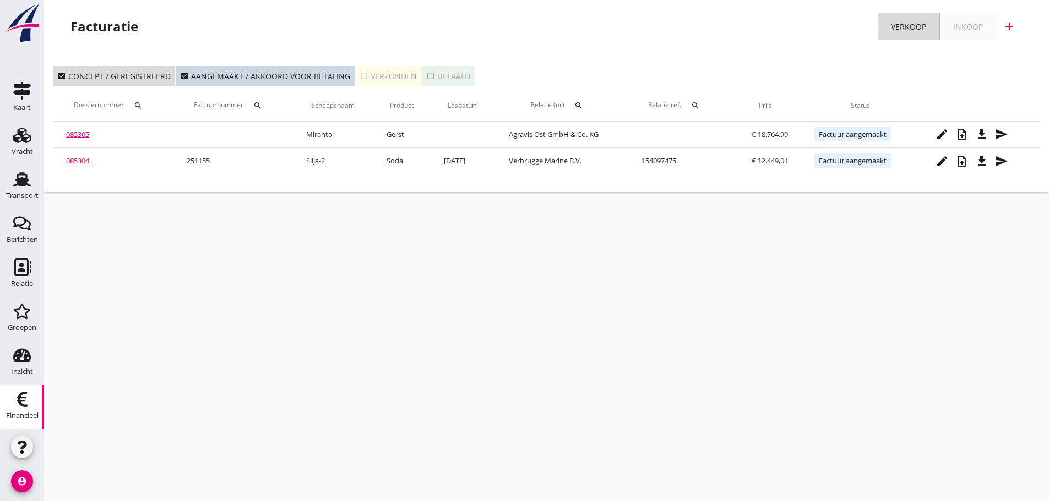
click at [966, 27] on div "Inkoop" at bounding box center [968, 27] width 30 height 12
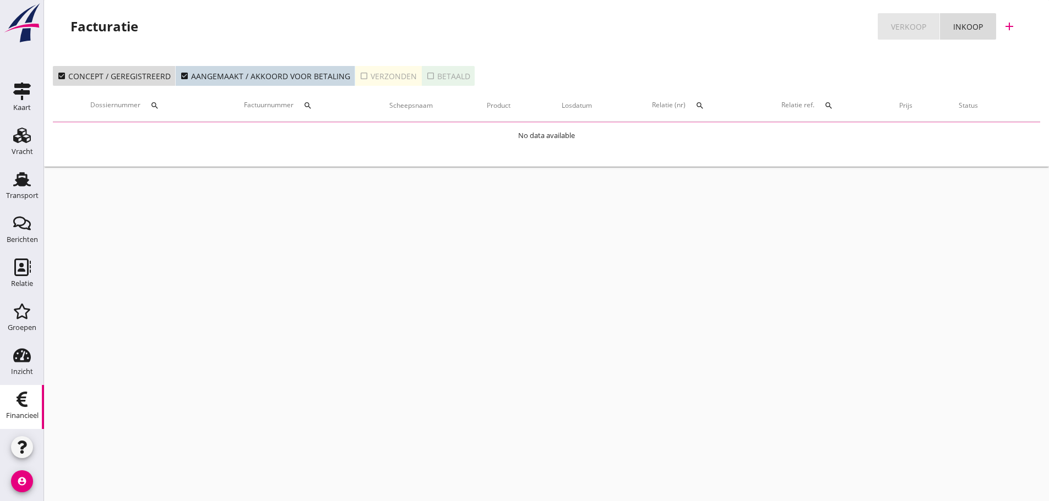
click at [890, 24] on link "Verkoop" at bounding box center [908, 26] width 62 height 26
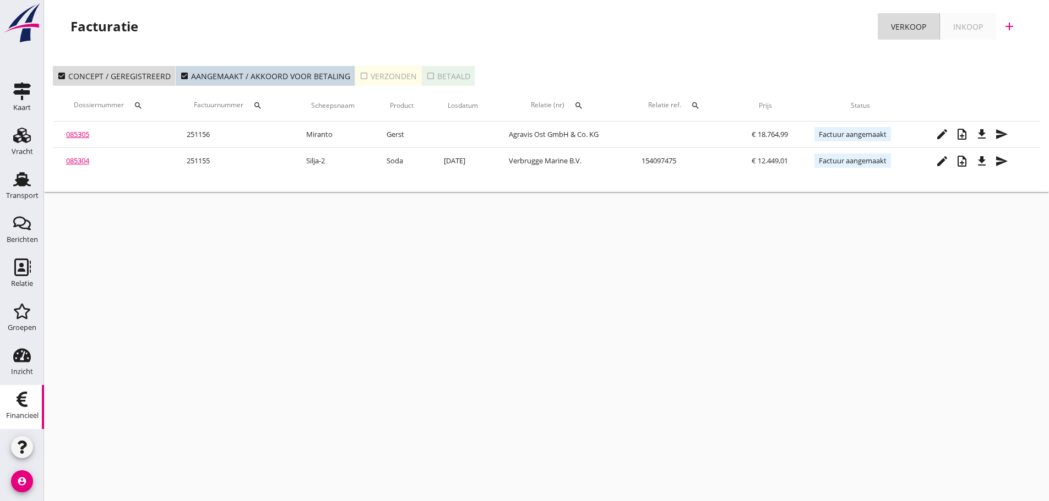
click at [117, 330] on div "cancel You are impersonating another user. Facturatie Verkoop Inkoop add check_…" at bounding box center [546, 250] width 1005 height 501
click at [449, 375] on div "cancel You are impersonating another user. Facturatie Verkoop Inkoop add check_…" at bounding box center [546, 250] width 1005 height 501
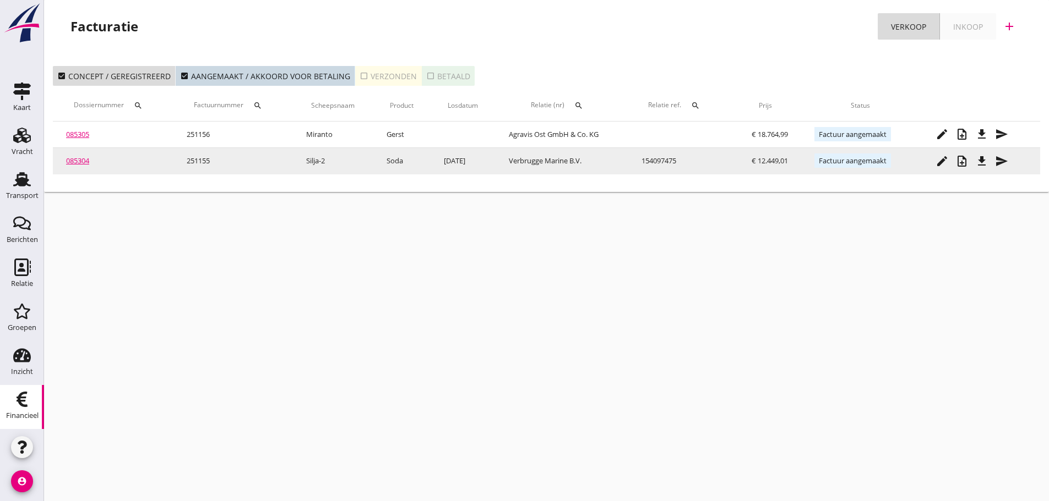
click at [999, 158] on icon "send" at bounding box center [1001, 161] width 13 height 13
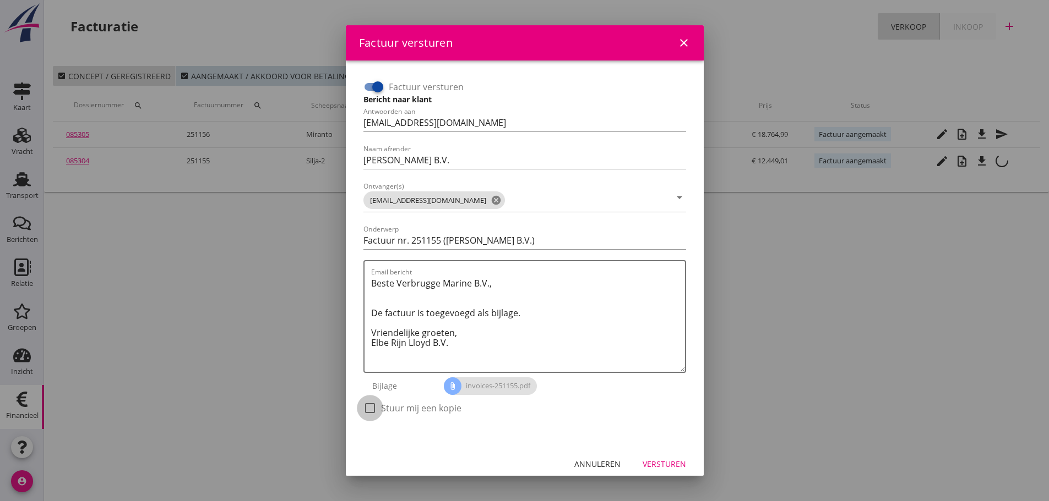
click at [364, 413] on div at bounding box center [370, 408] width 19 height 19
checkbox input "true"
drag, startPoint x: 651, startPoint y: 468, endPoint x: 662, endPoint y: 464, distance: 12.2
click at [651, 468] on div "Versturen" at bounding box center [663, 465] width 43 height 12
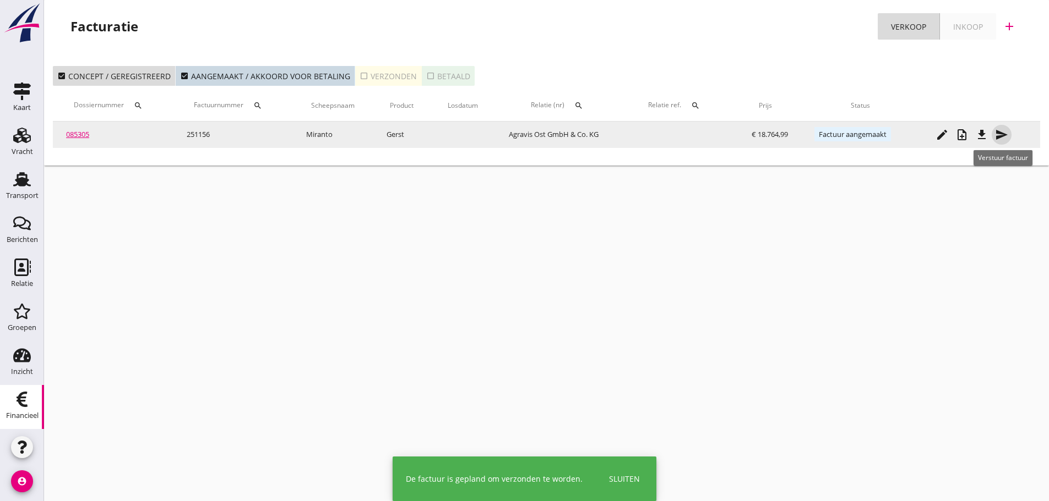
click at [1005, 141] on button "send" at bounding box center [1001, 135] width 20 height 20
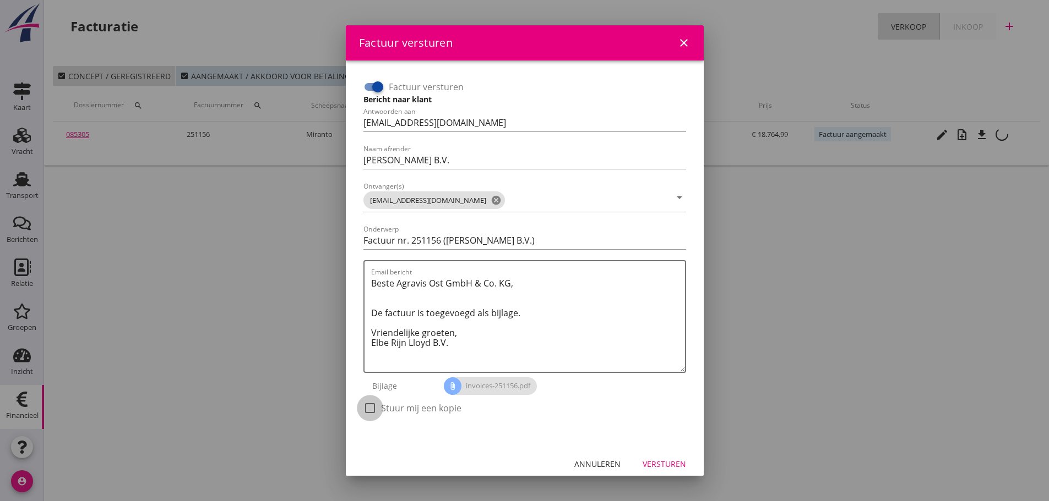
drag, startPoint x: 369, startPoint y: 406, endPoint x: 634, endPoint y: 448, distance: 268.0
click at [371, 407] on div at bounding box center [370, 408] width 19 height 19
checkbox input "true"
click at [654, 467] on div "Versturen" at bounding box center [663, 465] width 43 height 12
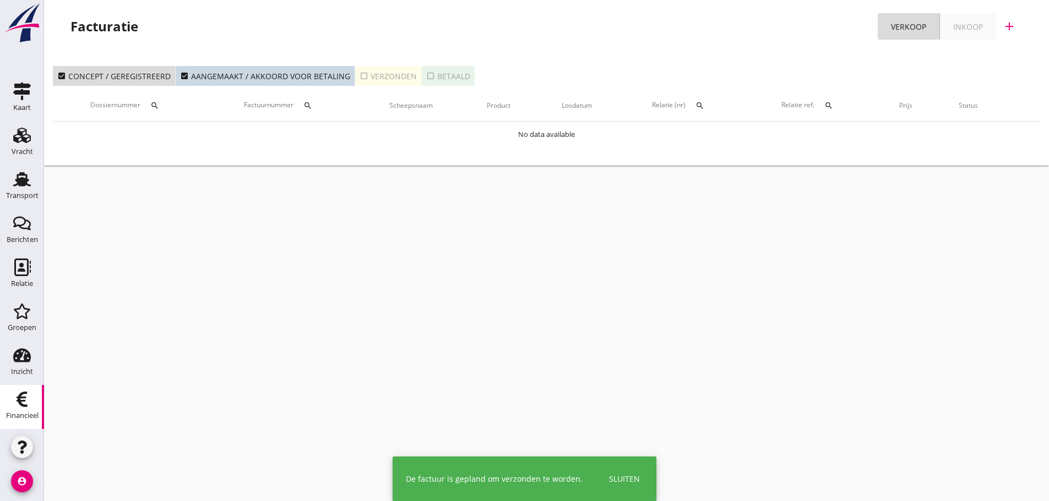
click at [980, 31] on div "Inkoop" at bounding box center [968, 27] width 30 height 12
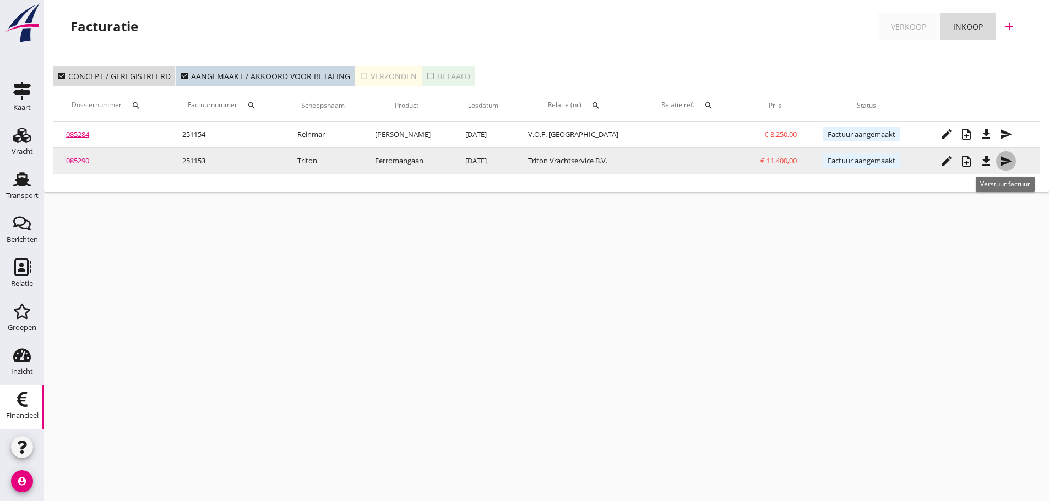
click at [1011, 167] on icon "send" at bounding box center [1005, 161] width 13 height 13
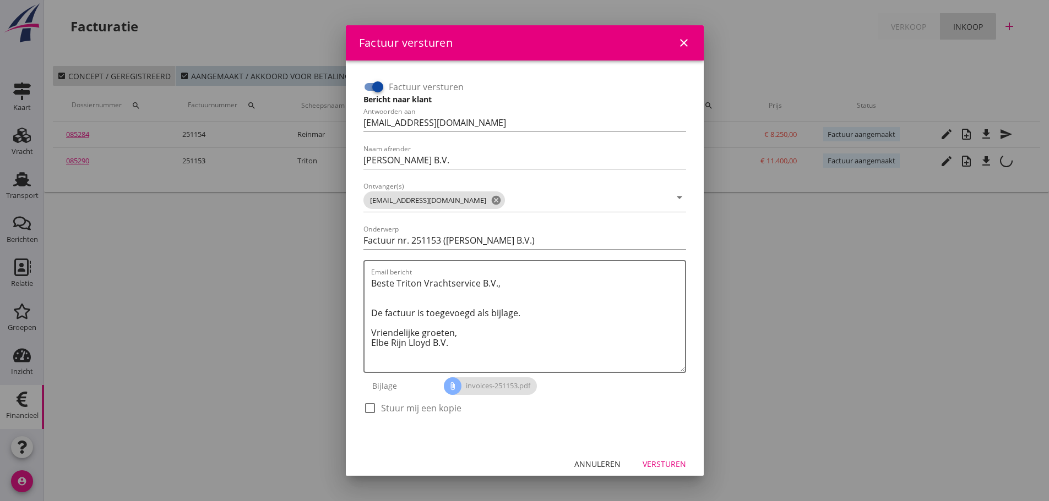
click at [395, 404] on label "Stuur mij een kopie" at bounding box center [421, 408] width 80 height 11
checkbox input "true"
click at [680, 466] on button "Versturen" at bounding box center [664, 465] width 61 height 20
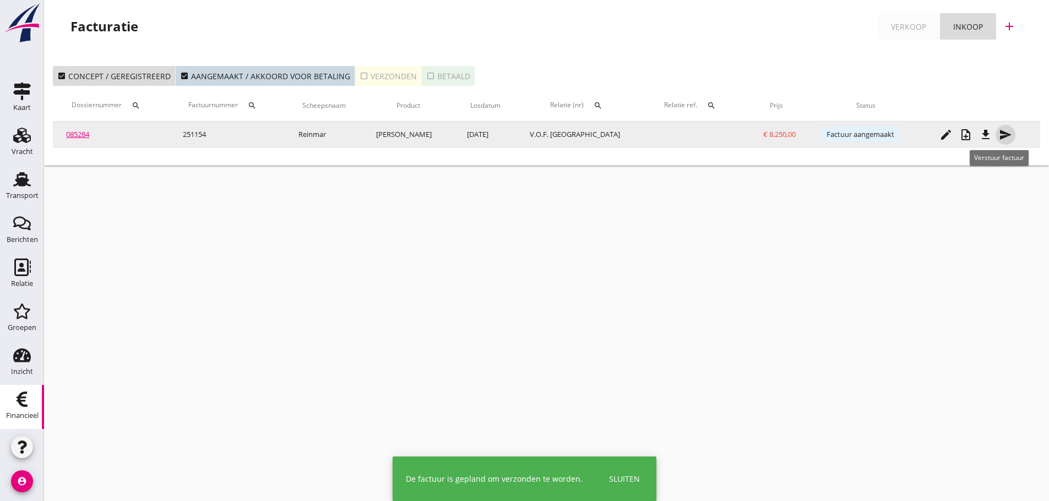
click at [1002, 134] on icon "send" at bounding box center [1005, 134] width 13 height 13
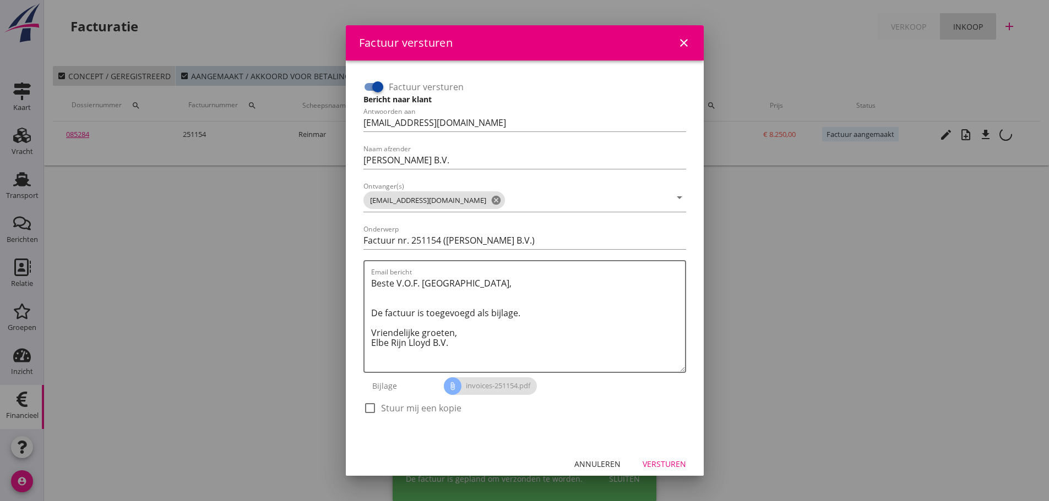
click at [405, 406] on label "Stuur mij een kopie" at bounding box center [421, 408] width 80 height 11
checkbox input "true"
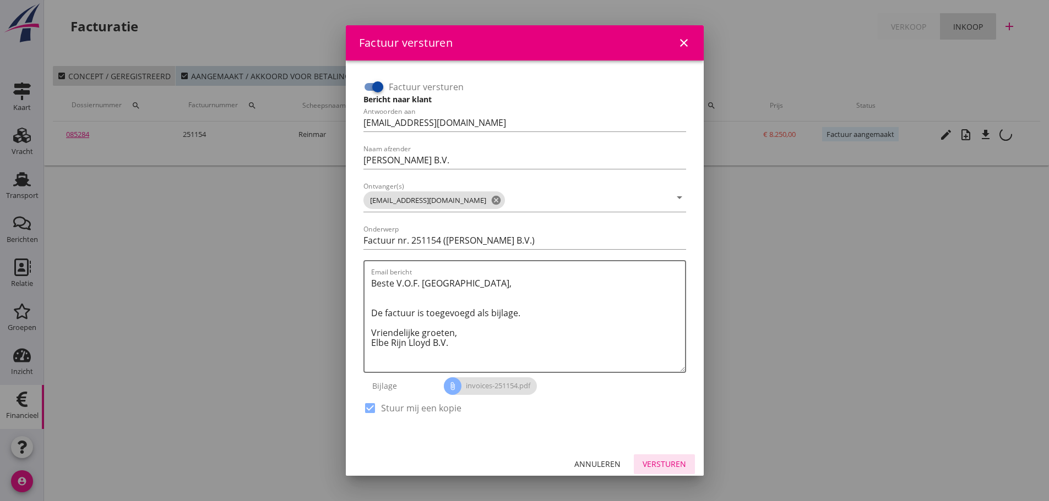
click at [642, 461] on div "Versturen" at bounding box center [663, 465] width 43 height 12
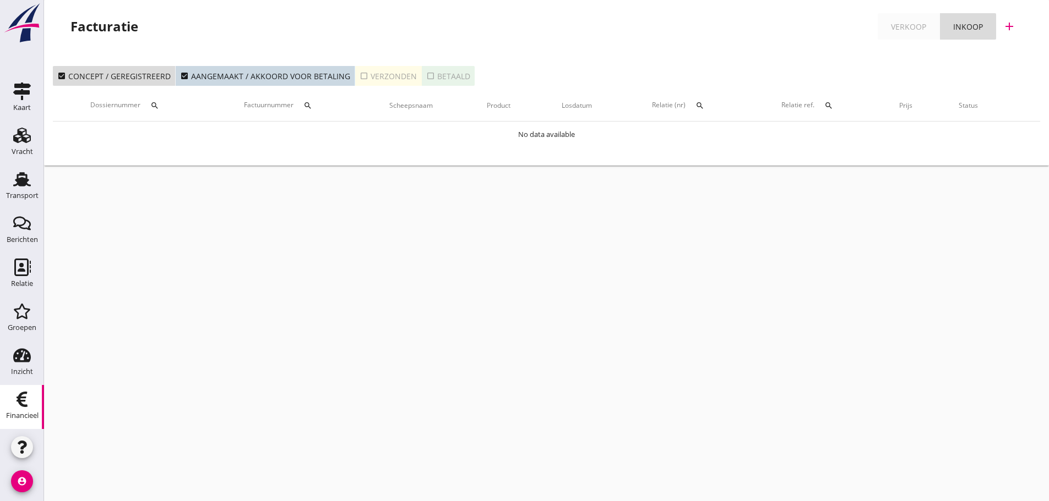
drag, startPoint x: 167, startPoint y: 369, endPoint x: 165, endPoint y: 381, distance: 12.3
click at [165, 381] on div "cancel You are impersonating another user. Facturatie Verkoop Inkoop add check_…" at bounding box center [546, 250] width 1005 height 501
click at [582, 448] on div "cancel You are impersonating another user. Facturatie Verkoop Inkoop add check_…" at bounding box center [546, 250] width 1005 height 501
click at [24, 189] on div "Transport" at bounding box center [22, 195] width 32 height 15
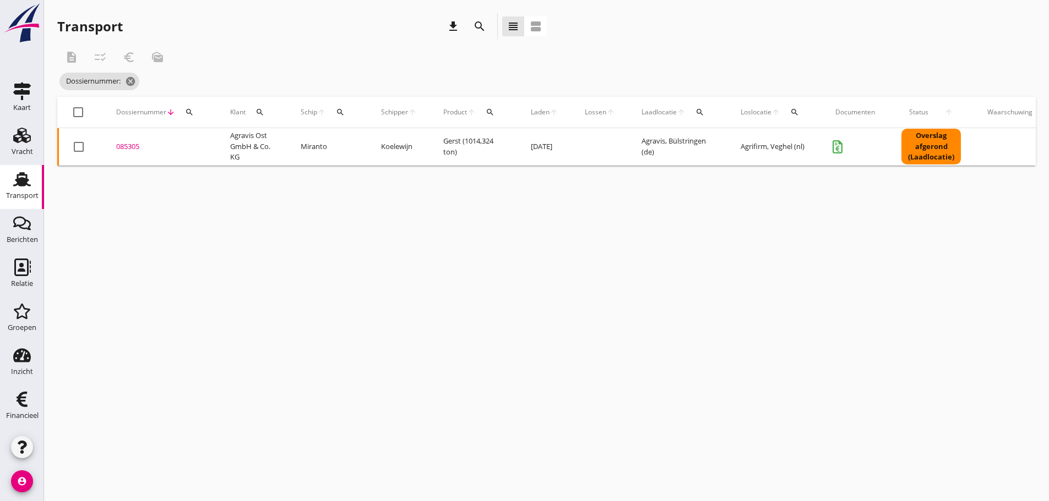
click at [342, 103] on button "search" at bounding box center [340, 112] width 20 height 20
click at [358, 150] on input "Zoek op (scheeps)naam" at bounding box center [392, 144] width 114 height 18
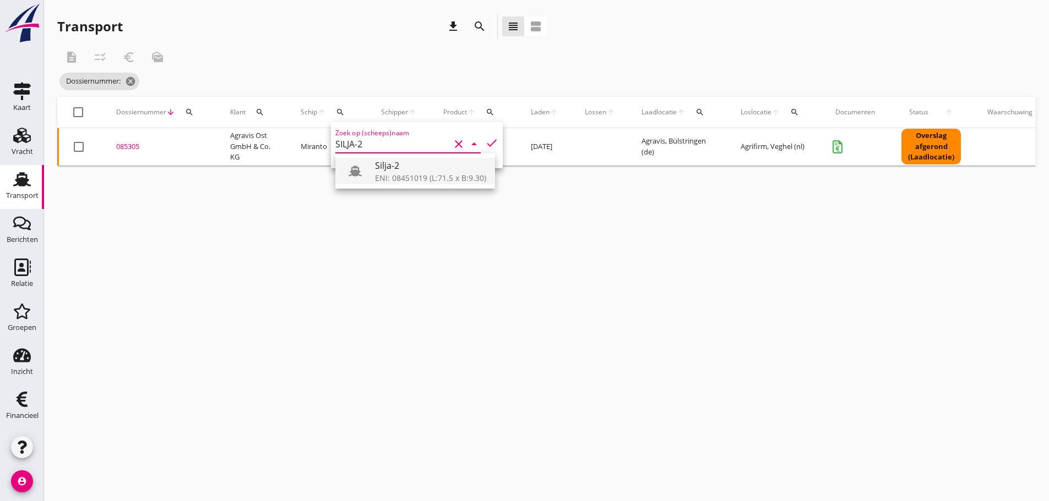
click at [379, 172] on div "ENI: 08451019 (L:71.5 x B:9.30)" at bounding box center [430, 178] width 111 height 12
click at [485, 143] on icon "check" at bounding box center [491, 143] width 13 height 13
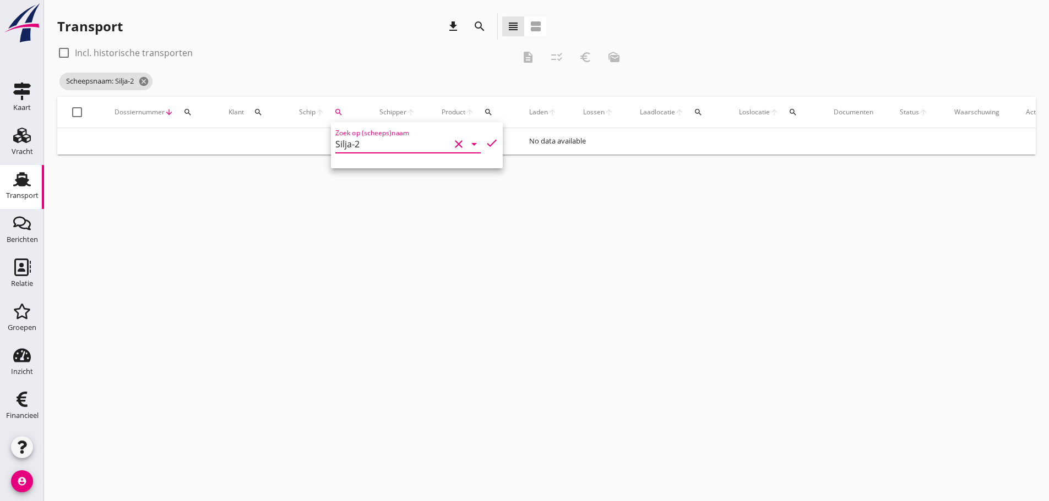
type input "Silja-2"
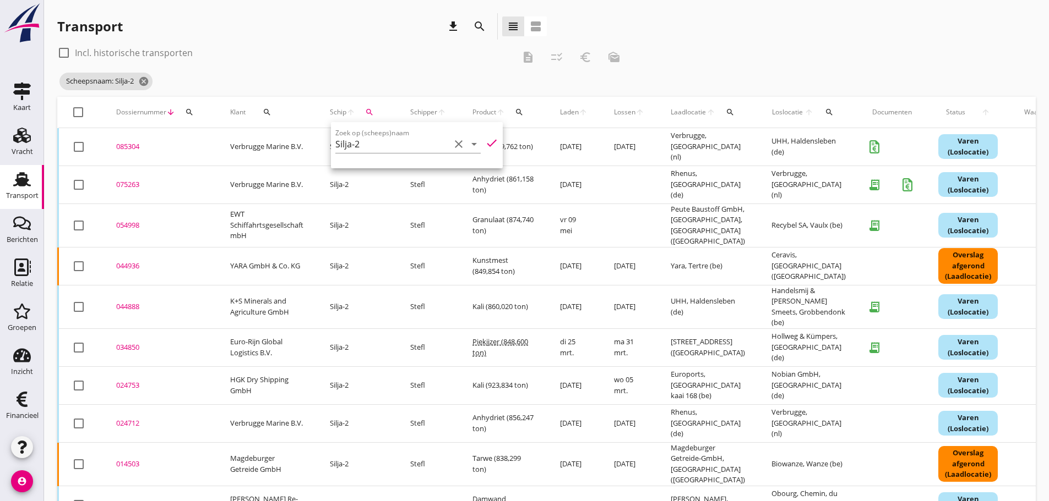
click at [614, 181] on td at bounding box center [629, 185] width 57 height 38
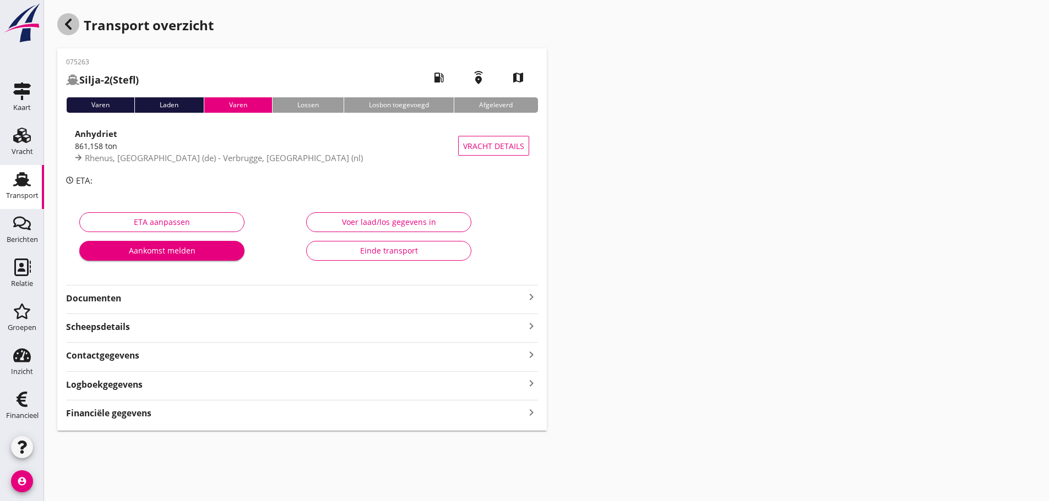
click at [77, 19] on div "button" at bounding box center [68, 24] width 22 height 22
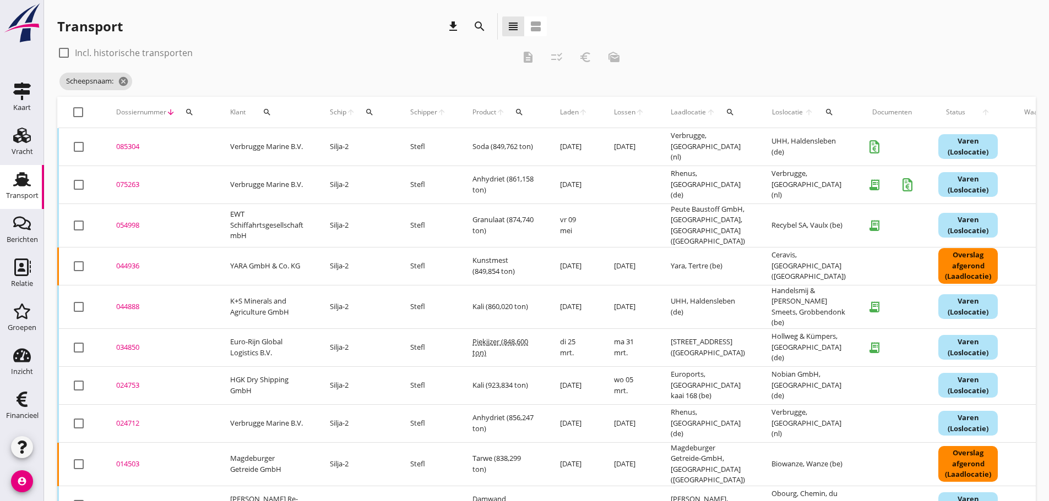
click at [767, 72] on div "check_box_outline_blank Incl. historische transporten description checklist_rtl…" at bounding box center [546, 70] width 978 height 53
drag, startPoint x: 121, startPoint y: 147, endPoint x: 171, endPoint y: 161, distance: 51.4
click at [121, 147] on div "085304" at bounding box center [160, 146] width 88 height 11
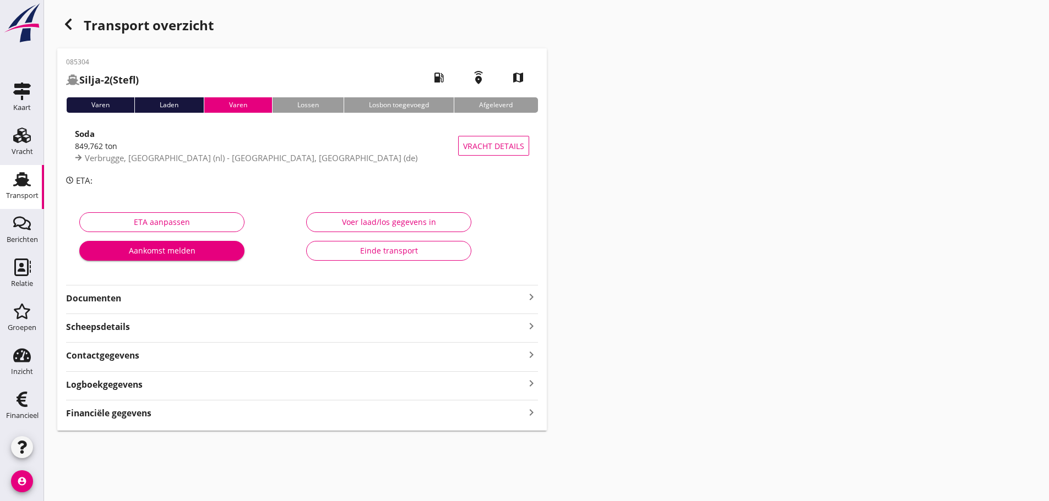
click at [533, 412] on icon "keyboard_arrow_right" at bounding box center [531, 412] width 13 height 15
click at [65, 26] on icon "button" at bounding box center [68, 24] width 13 height 13
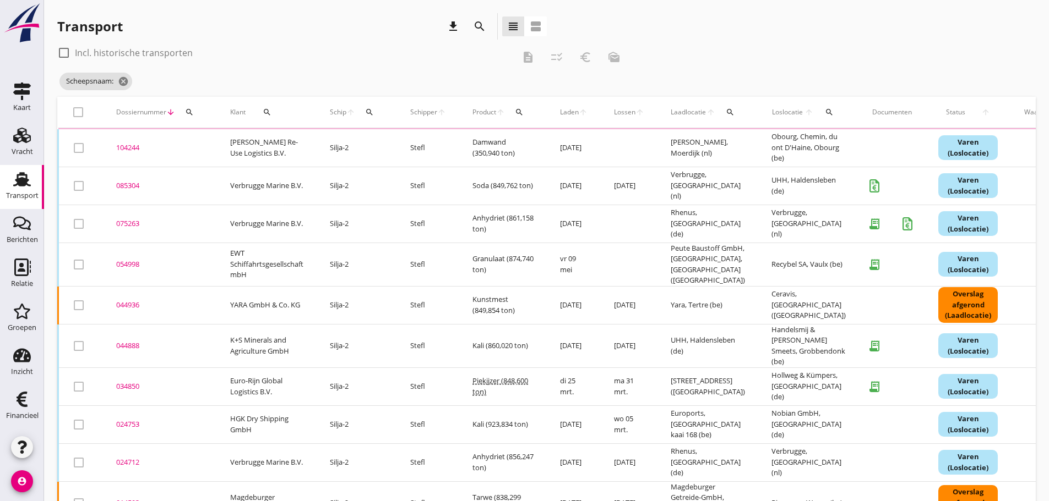
click at [201, 111] on div "Dossiernummer arrow_downward search" at bounding box center [160, 112] width 88 height 26
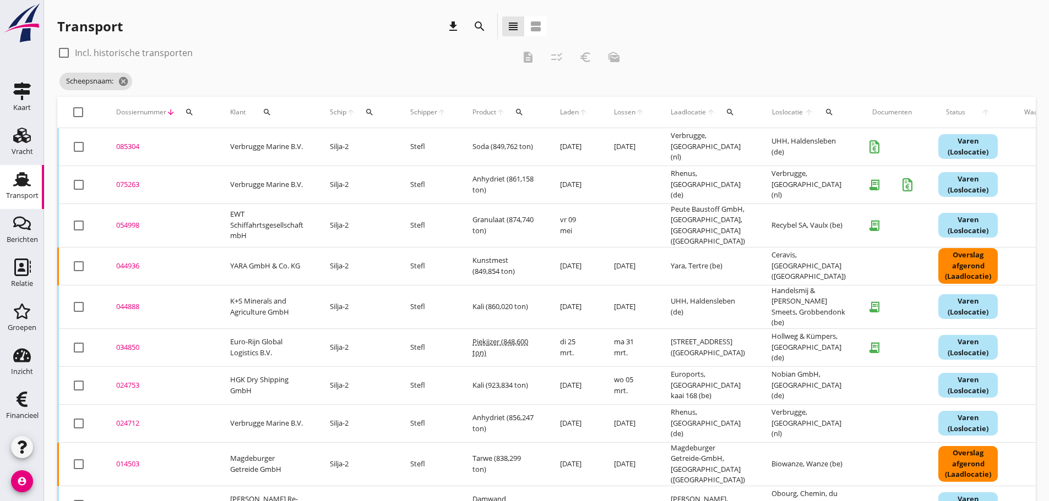
drag, startPoint x: 191, startPoint y: 110, endPoint x: 210, endPoint y: 142, distance: 37.0
click at [191, 111] on icon "search" at bounding box center [189, 112] width 9 height 9
click at [210, 143] on input "Zoeken op dossiernummer..." at bounding box center [241, 144] width 114 height 18
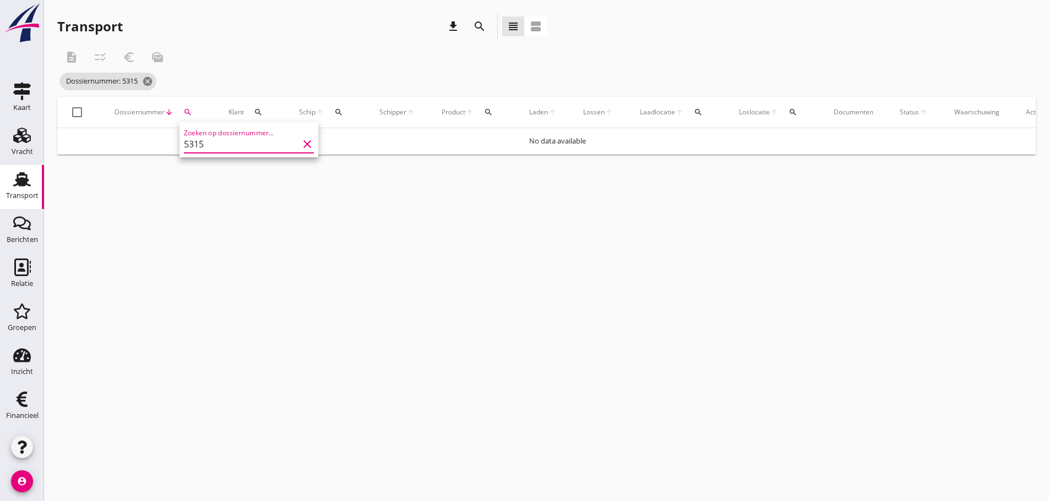
type input "5315"
